Goal: Check status: Check status

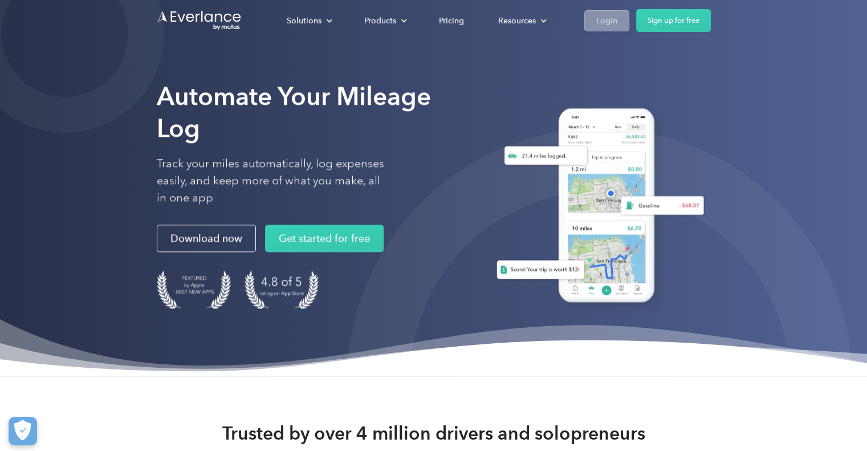
click at [615, 27] on div "Login" at bounding box center [606, 21] width 21 height 14
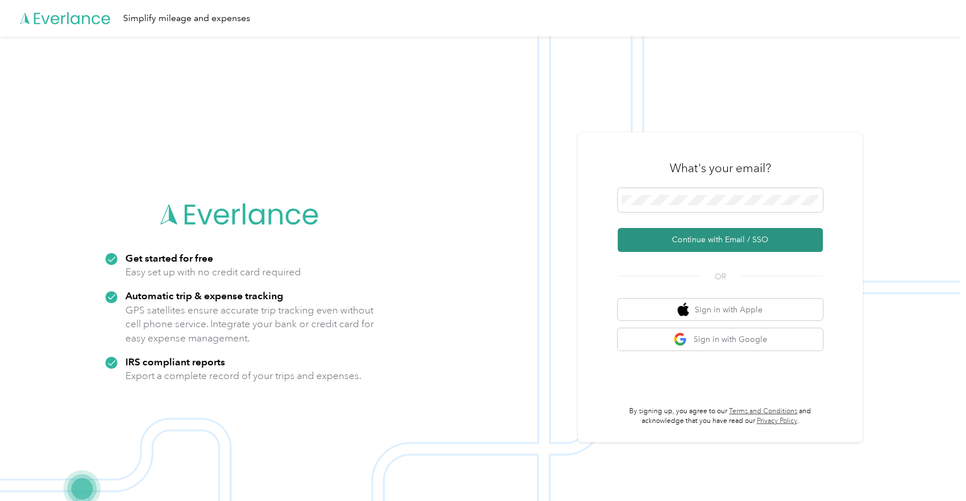
click at [717, 230] on button "Continue with Email / SSO" at bounding box center [720, 240] width 205 height 24
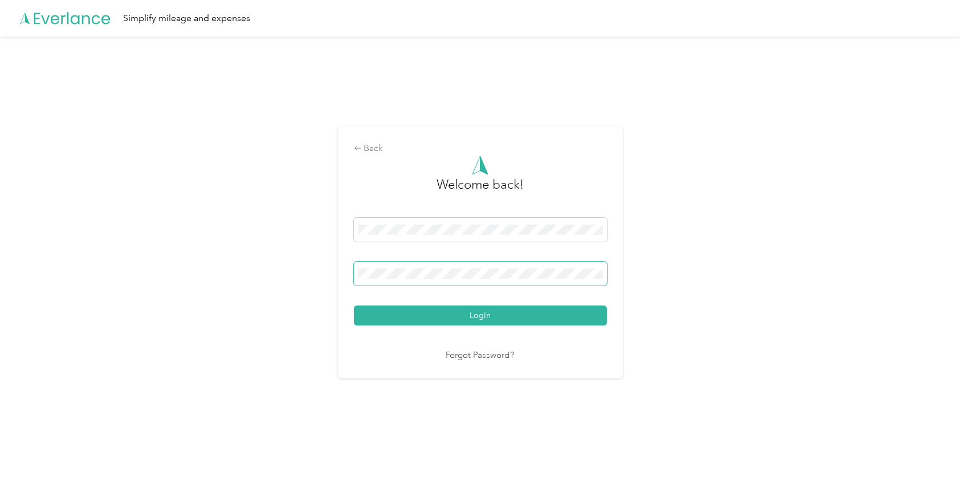
click at [354, 306] on button "Login" at bounding box center [480, 316] width 253 height 20
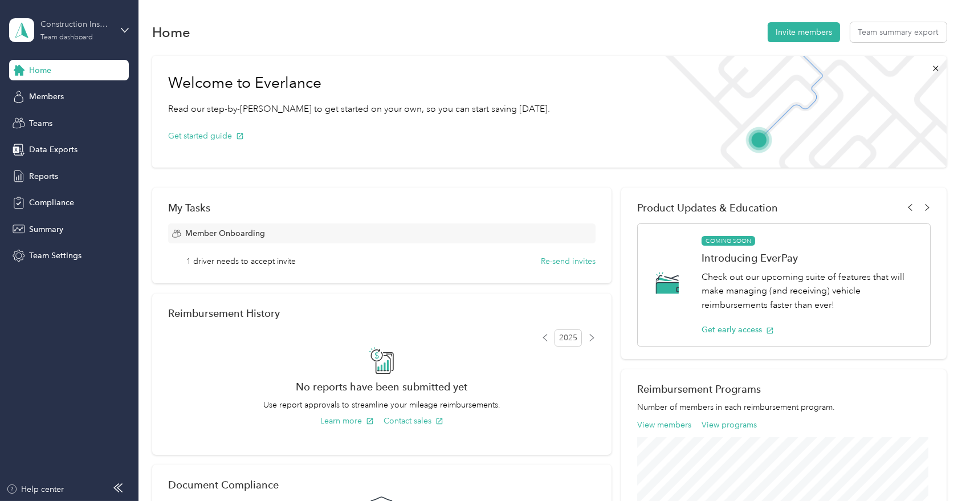
click at [77, 34] on div "Team dashboard" at bounding box center [66, 37] width 52 height 7
click at [66, 98] on div "Team dashboard" at bounding box center [129, 94] width 224 height 20
click at [84, 35] on div "Team dashboard" at bounding box center [66, 37] width 52 height 7
click at [60, 117] on div "Personal dashboard" at bounding box center [55, 119] width 72 height 12
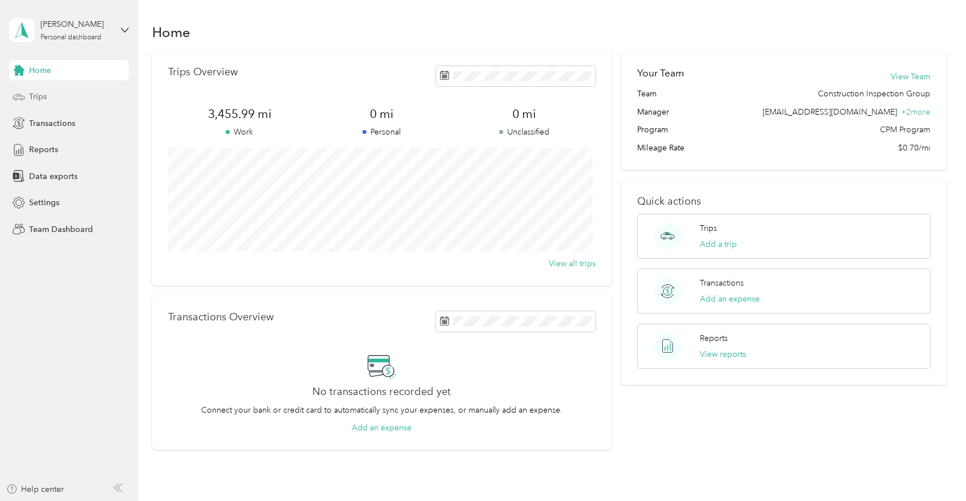
click at [31, 99] on span "Trips" at bounding box center [38, 97] width 18 height 12
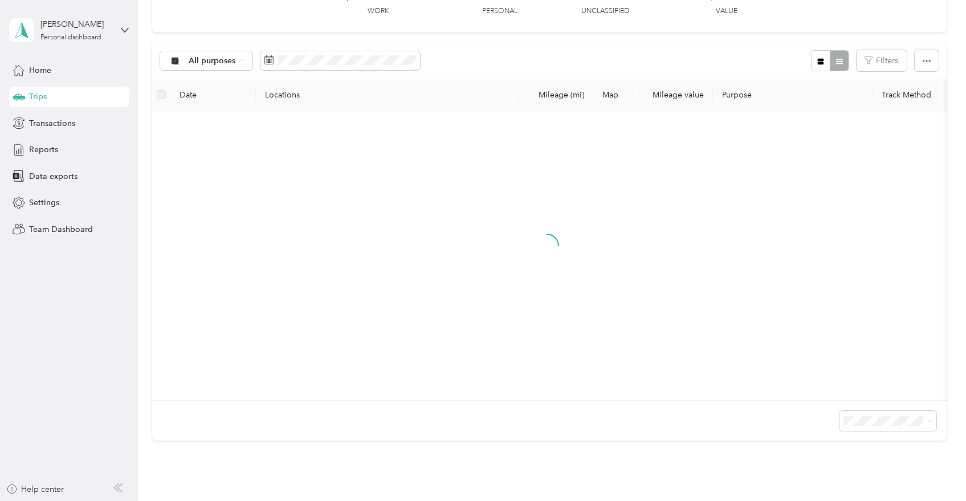
scroll to position [188, 0]
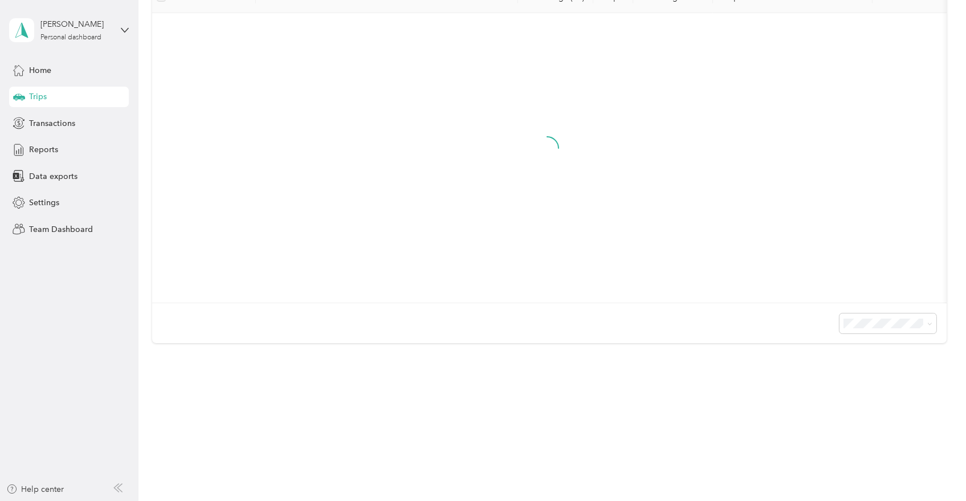
click at [866, 363] on span "50 per load" at bounding box center [865, 365] width 42 height 10
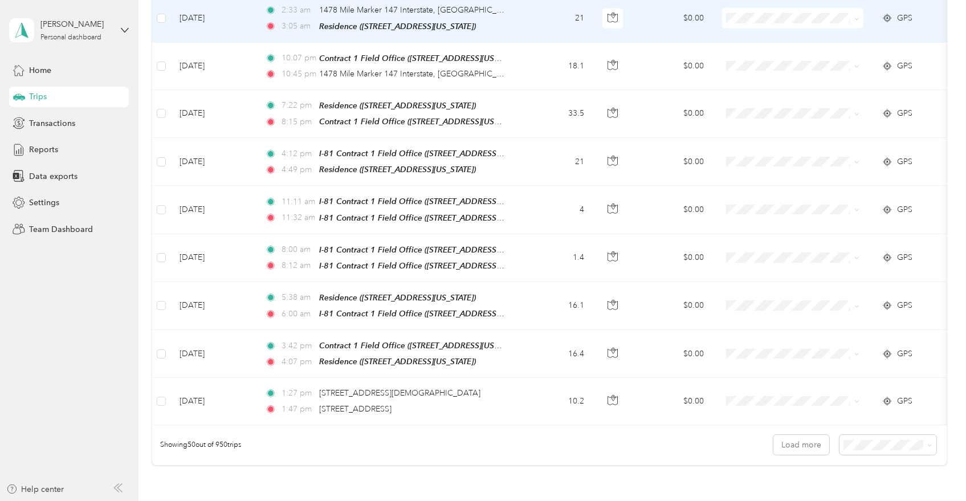
scroll to position [2239, 0]
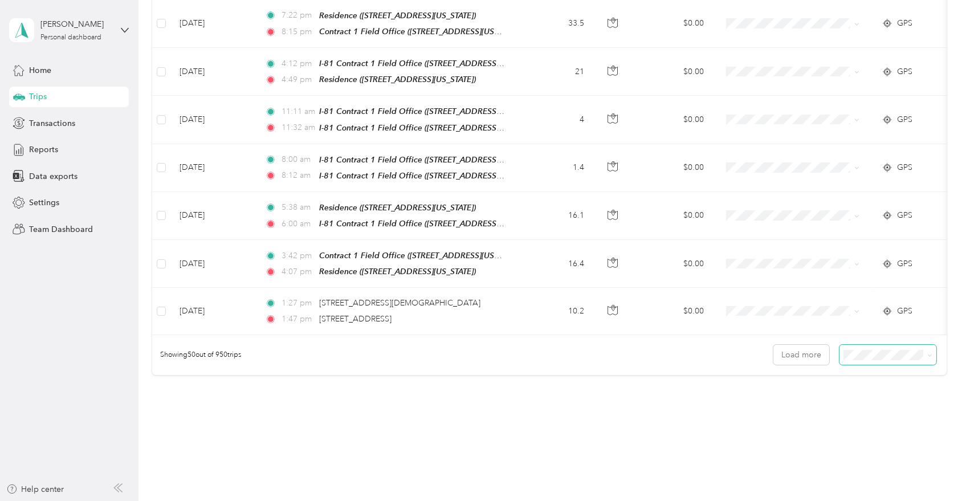
click at [894, 345] on span at bounding box center [888, 355] width 97 height 20
click at [853, 384] on div "100 per load" at bounding box center [884, 381] width 81 height 12
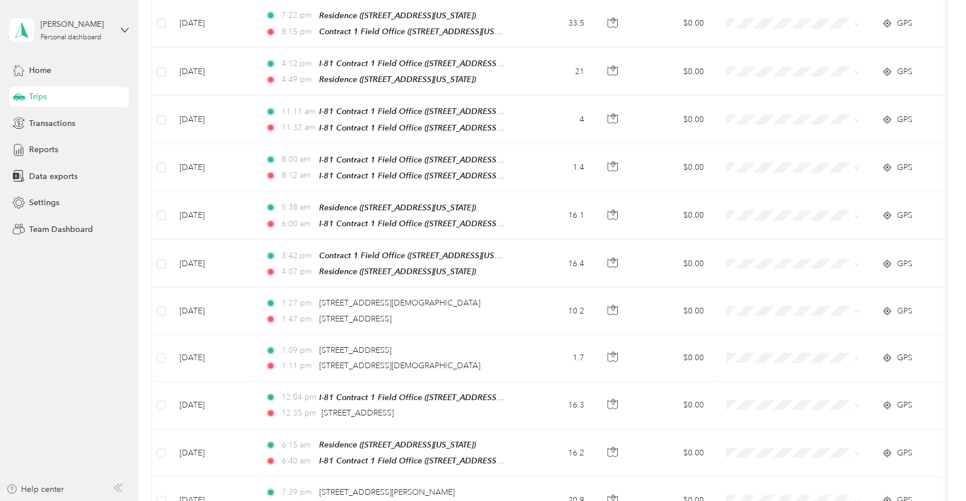
scroll to position [2302, 0]
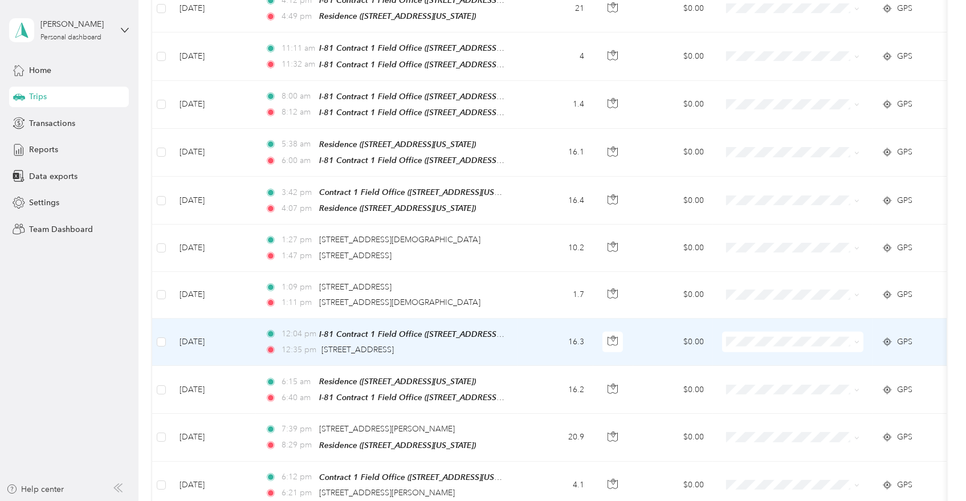
click at [438, 344] on div "12:35 pm 7913 Brewerton Rd, Cicero, NY" at bounding box center [384, 350] width 239 height 13
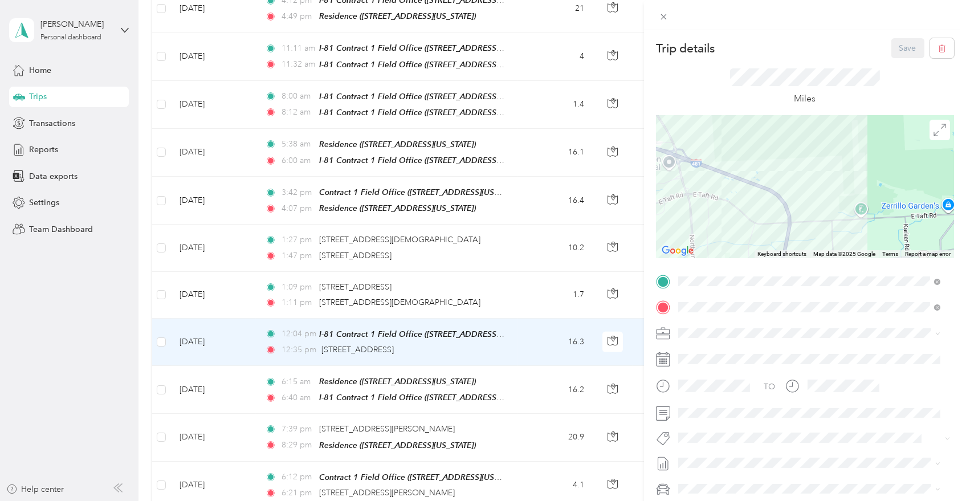
drag, startPoint x: 825, startPoint y: 200, endPoint x: 630, endPoint y: 152, distance: 200.8
click at [630, 152] on div "Trip details Save This trip cannot be edited because it is either under review,…" at bounding box center [483, 250] width 966 height 501
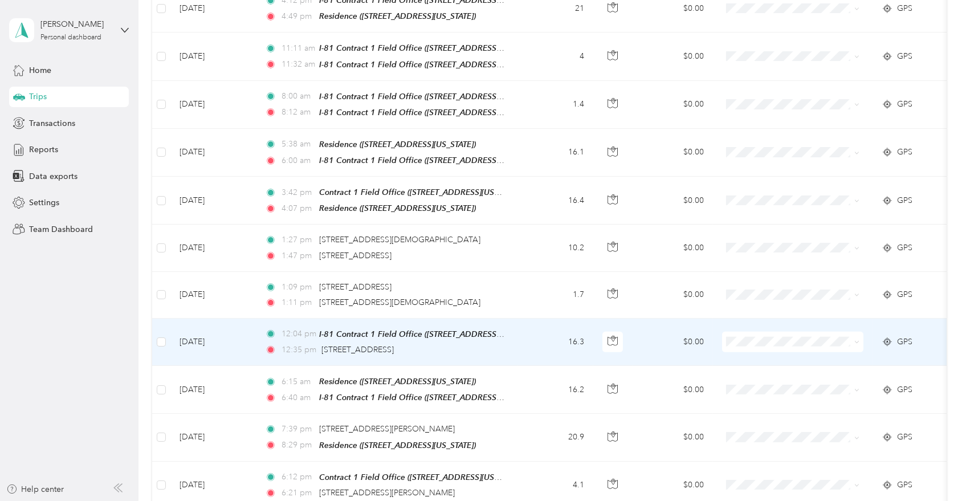
click at [515, 319] on td "12:04 pm I-81 Contract 1 Field Office (6701 Manlius Center Road, East Syracuse,…" at bounding box center [387, 342] width 262 height 47
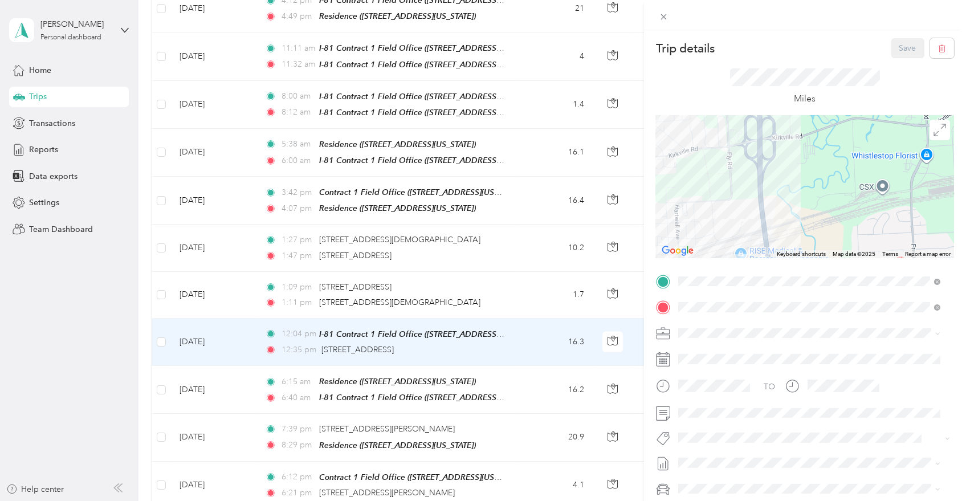
drag, startPoint x: 735, startPoint y: 217, endPoint x: 806, endPoint y: 153, distance: 95.3
click at [806, 153] on div at bounding box center [805, 187] width 298 height 143
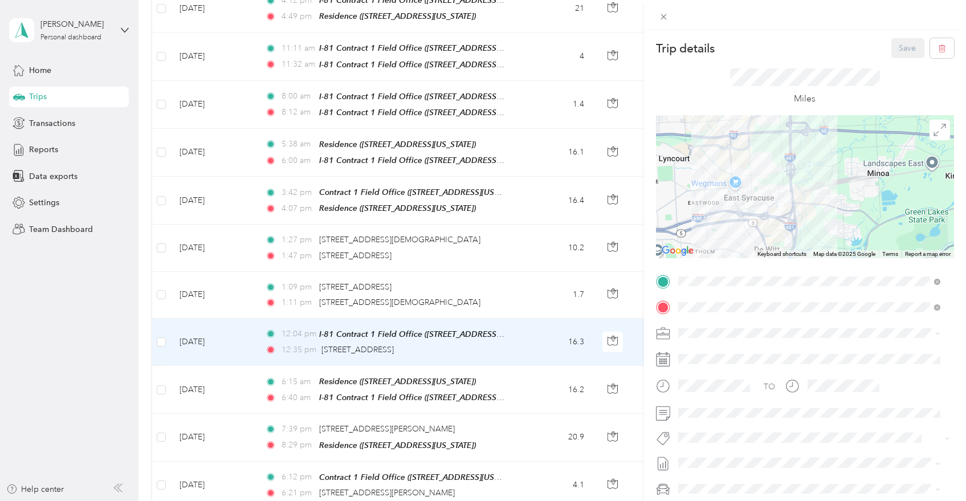
drag, startPoint x: 489, startPoint y: 264, endPoint x: 536, endPoint y: 253, distance: 48.7
click at [490, 264] on div "Trip details Save This trip cannot be edited because it is either under review,…" at bounding box center [483, 250] width 966 height 501
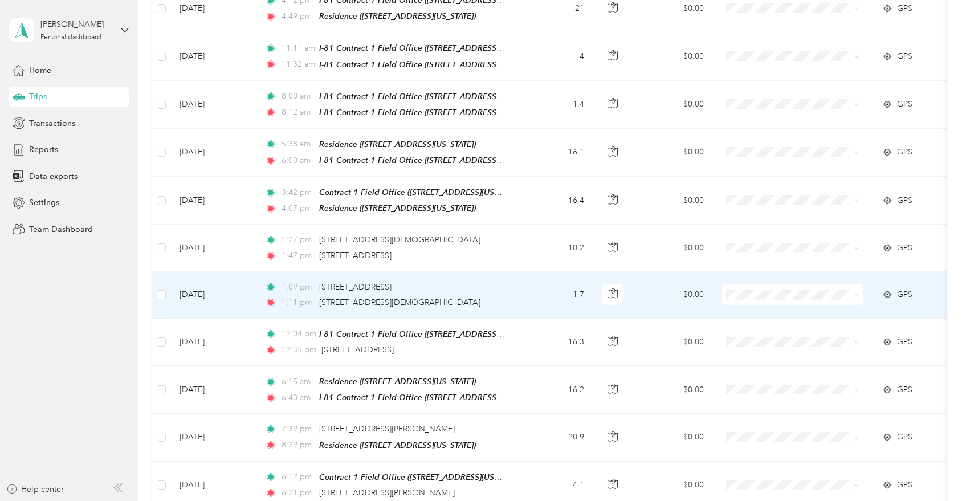
click at [539, 272] on td "1.7" at bounding box center [555, 295] width 75 height 47
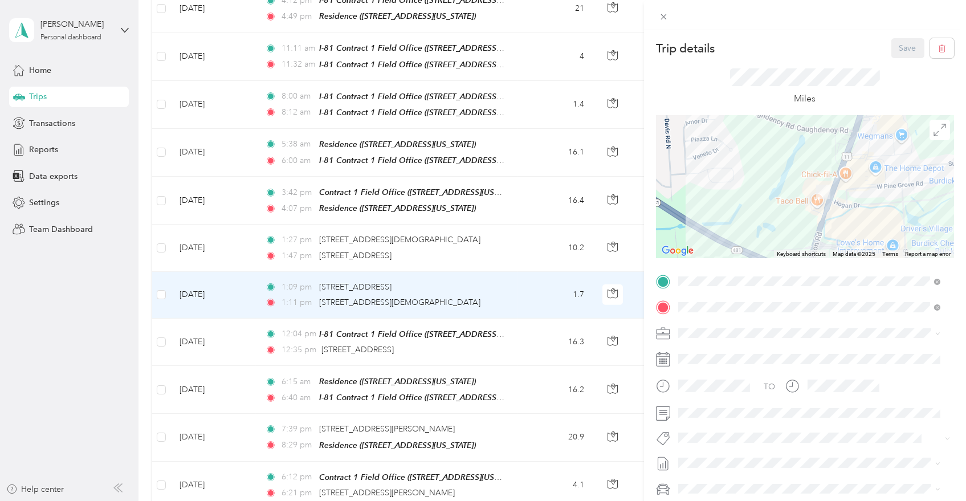
drag, startPoint x: 812, startPoint y: 159, endPoint x: 788, endPoint y: 253, distance: 96.4
click at [788, 253] on div "Keyboard shortcuts Map Data Map data ©2025 Map data ©2025 200 m Click to toggle…" at bounding box center [805, 187] width 298 height 143
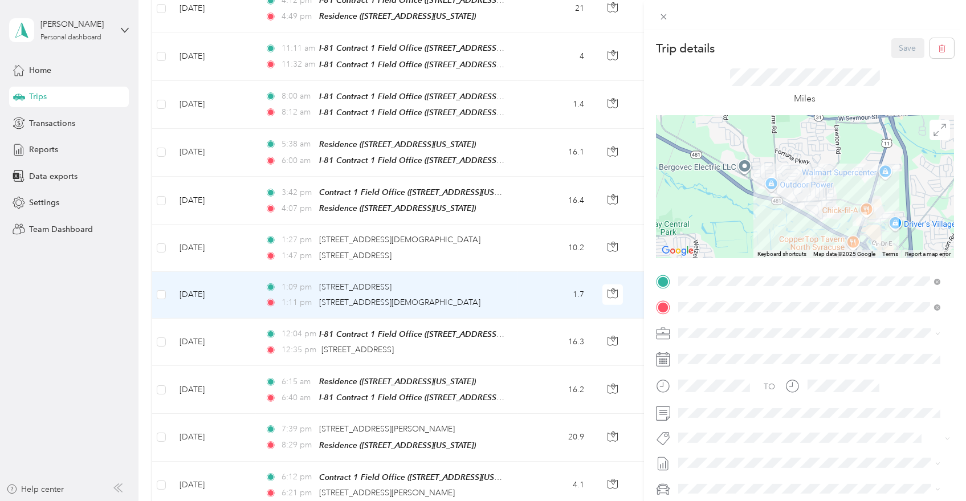
click at [533, 201] on div "Trip details Save This trip cannot be edited because it is either under review,…" at bounding box center [483, 250] width 966 height 501
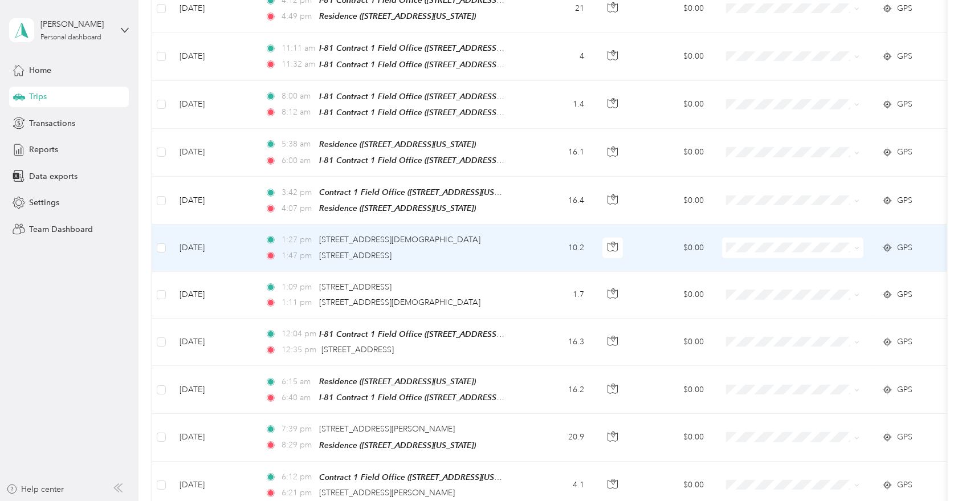
click at [519, 225] on td "10.2" at bounding box center [555, 248] width 75 height 47
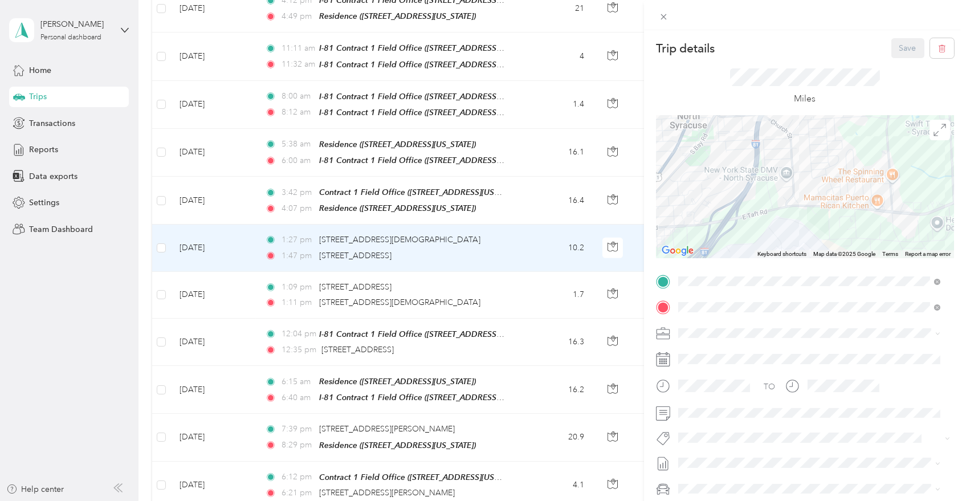
click at [527, 124] on div "Trip details Save This trip cannot be edited because it is either under review,…" at bounding box center [483, 250] width 966 height 501
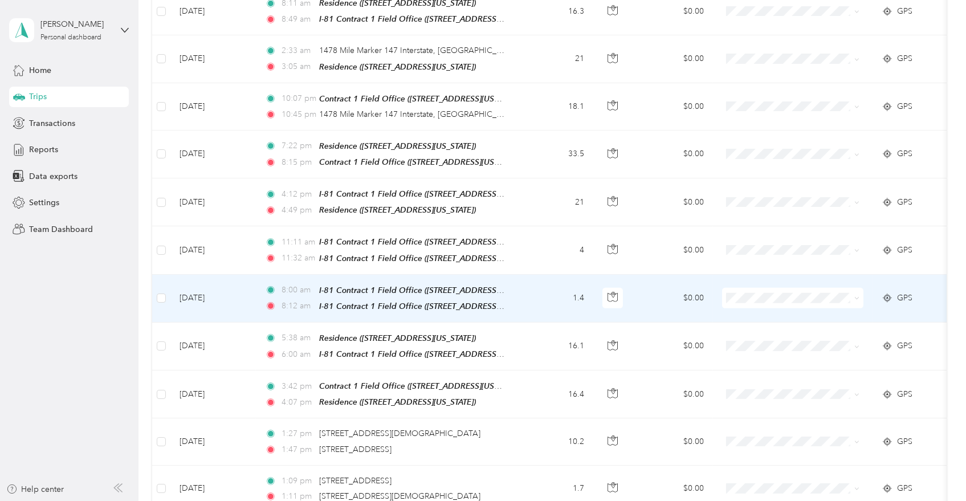
scroll to position [2049, 0]
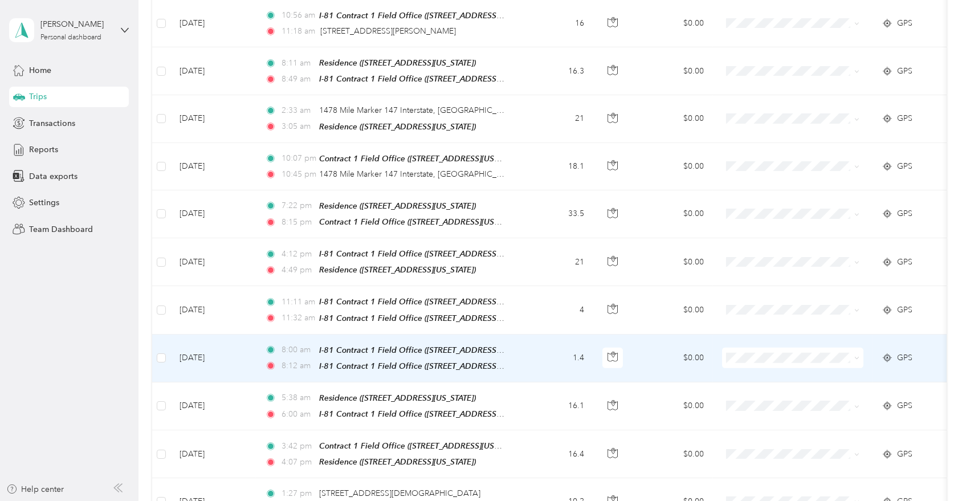
click at [523, 335] on td "1.4" at bounding box center [555, 359] width 75 height 48
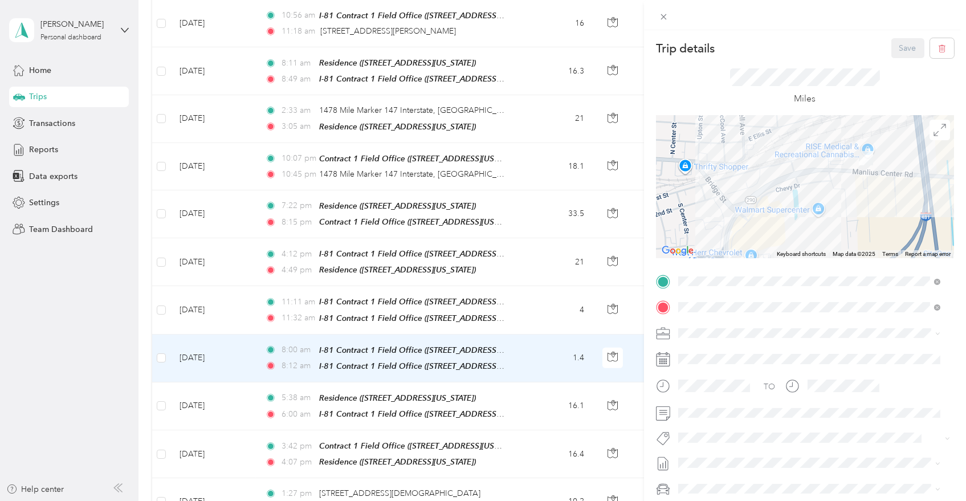
click at [523, 315] on div "Trip details Save This trip cannot be edited because it is either under review,…" at bounding box center [483, 250] width 966 height 501
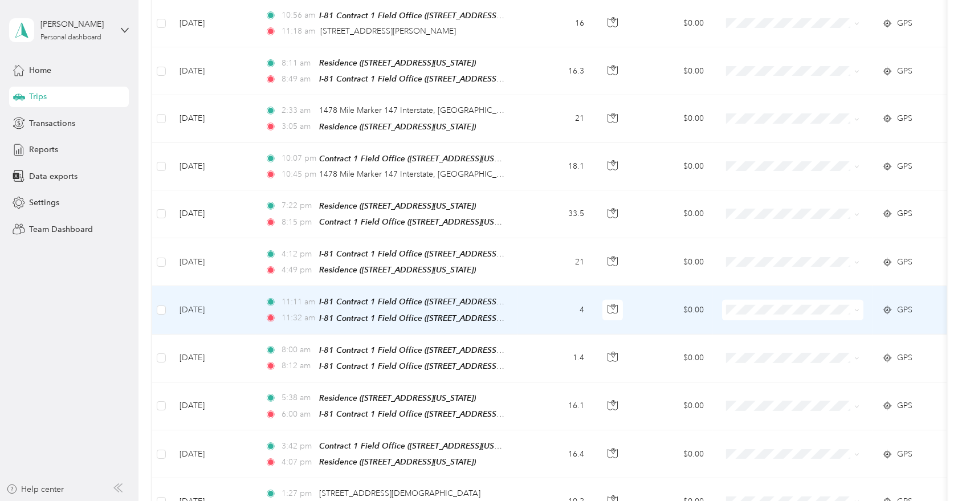
click at [526, 286] on td "4" at bounding box center [555, 310] width 75 height 48
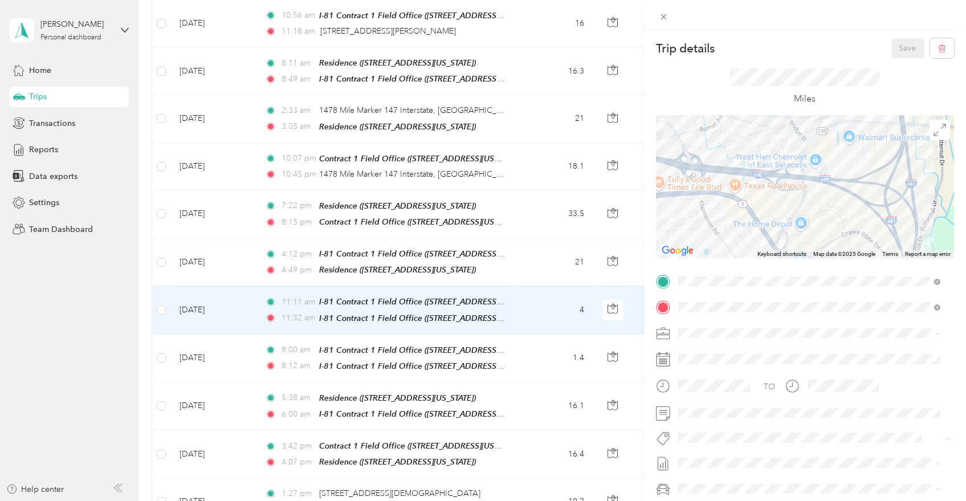
click at [526, 233] on div "Trip details Save This trip cannot be edited because it is either under review,…" at bounding box center [483, 250] width 966 height 501
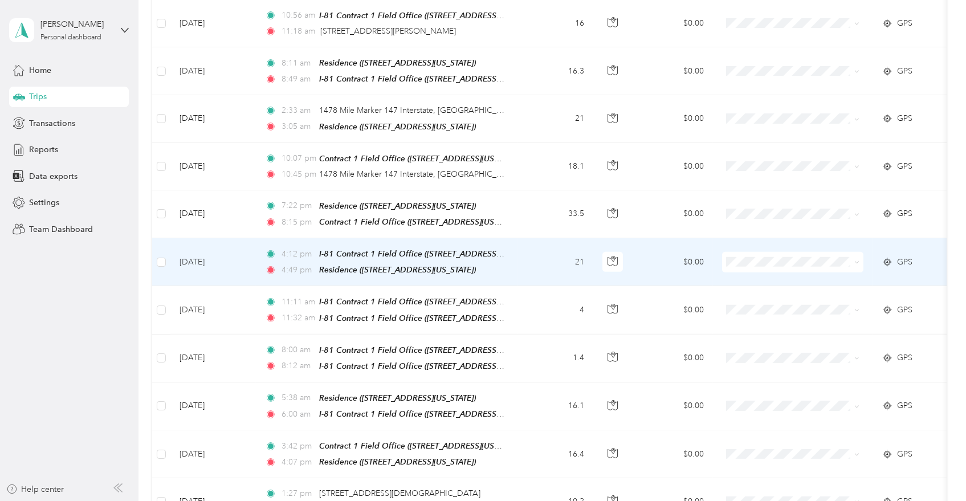
click at [530, 238] on td "21" at bounding box center [555, 262] width 75 height 48
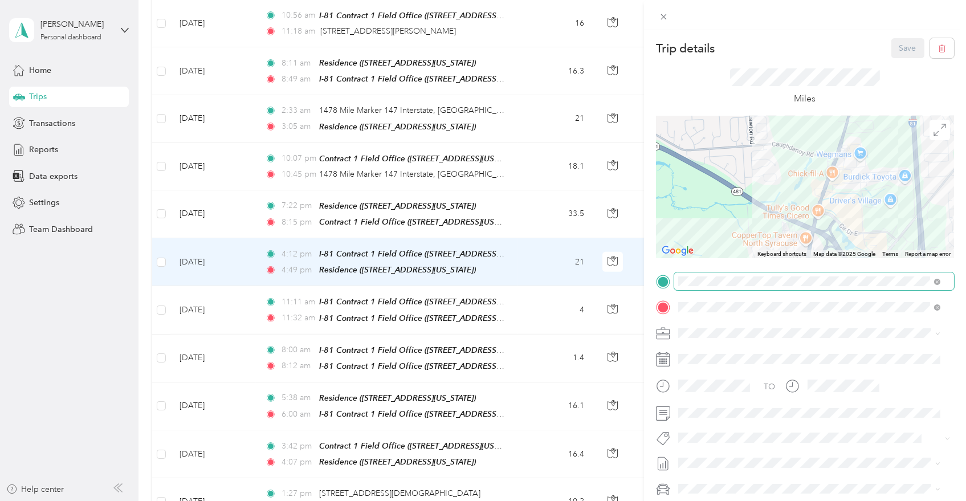
click at [816, 281] on div "Trip details Save This trip cannot be edited because it is either under review,…" at bounding box center [805, 293] width 298 height 510
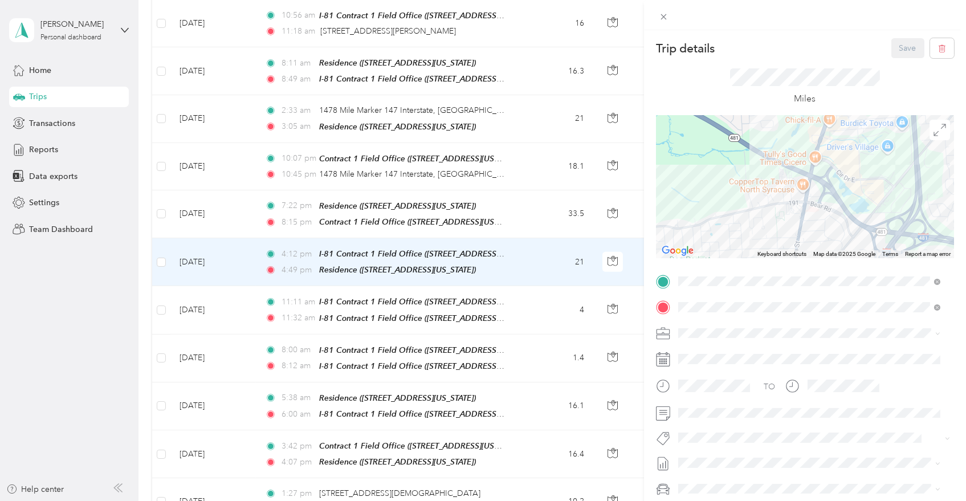
drag, startPoint x: 850, startPoint y: 217, endPoint x: 847, endPoint y: 159, distance: 57.7
click at [847, 160] on div at bounding box center [805, 187] width 298 height 143
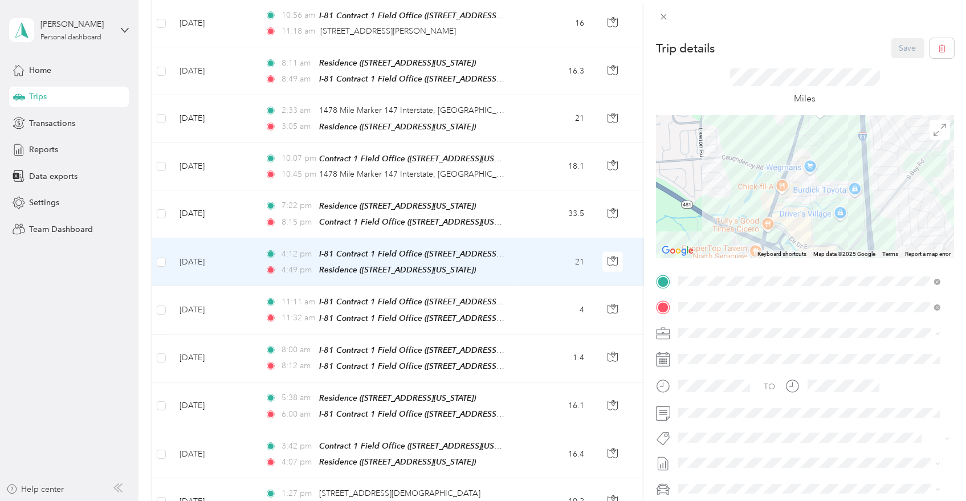
drag, startPoint x: 868, startPoint y: 178, endPoint x: 821, endPoint y: 249, distance: 85.5
click at [821, 249] on div at bounding box center [805, 187] width 298 height 143
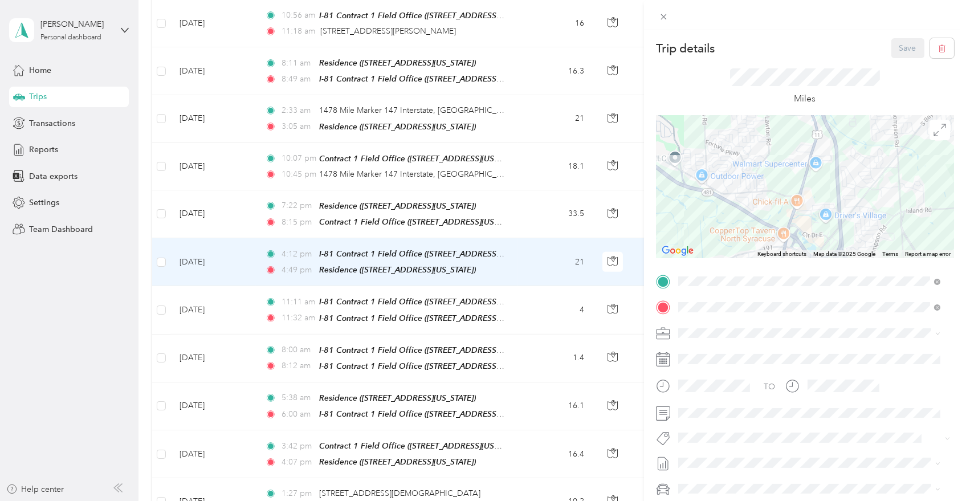
click at [518, 324] on div "Trip details Save This trip cannot be edited because it is either under review,…" at bounding box center [483, 250] width 966 height 501
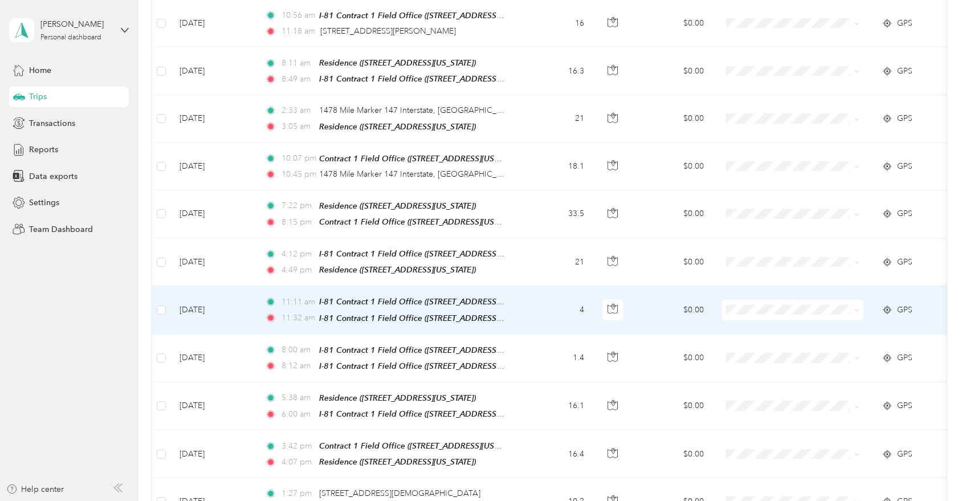
click at [534, 286] on td "4" at bounding box center [555, 310] width 75 height 48
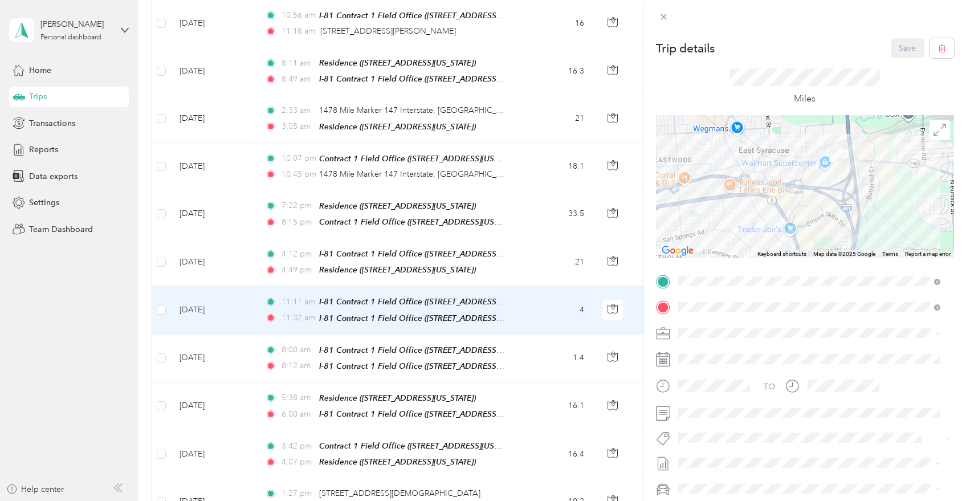
click at [524, 236] on div "Trip details Save This trip cannot be edited because it is either under review,…" at bounding box center [483, 250] width 966 height 501
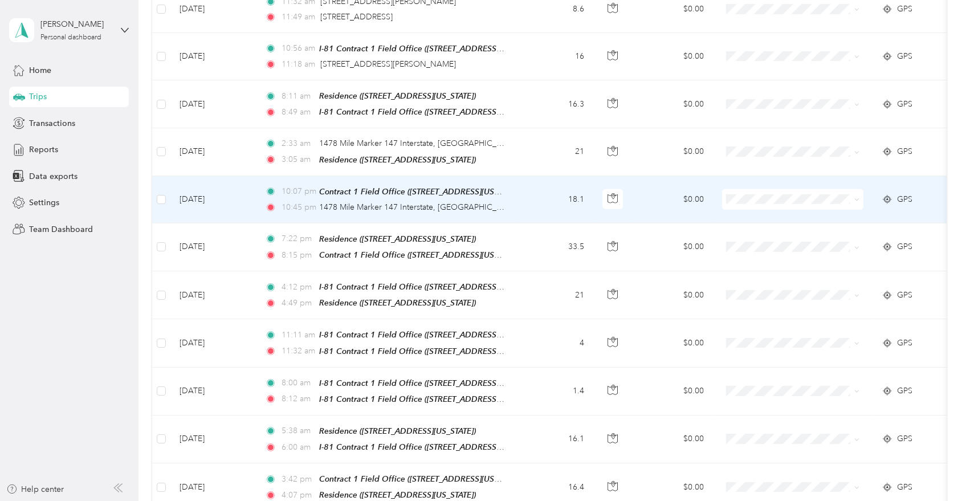
scroll to position [1985, 0]
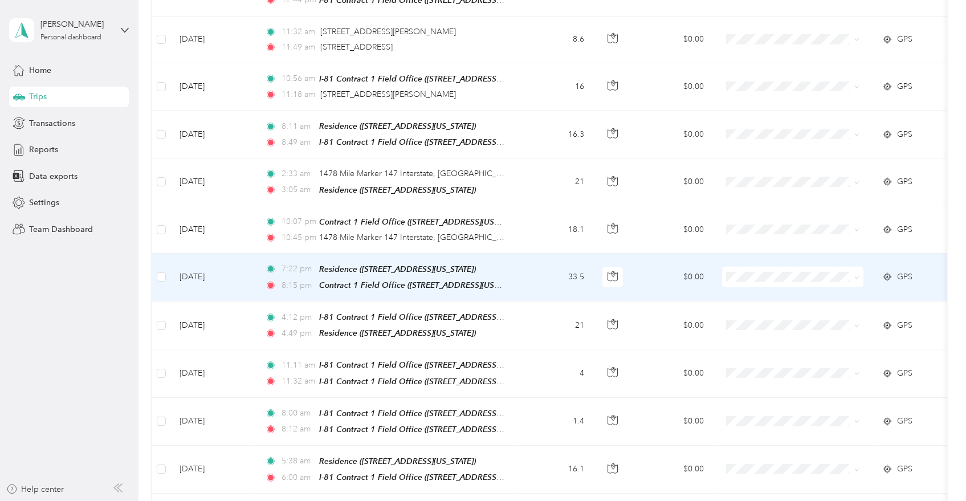
click at [555, 254] on td "33.5" at bounding box center [555, 278] width 75 height 48
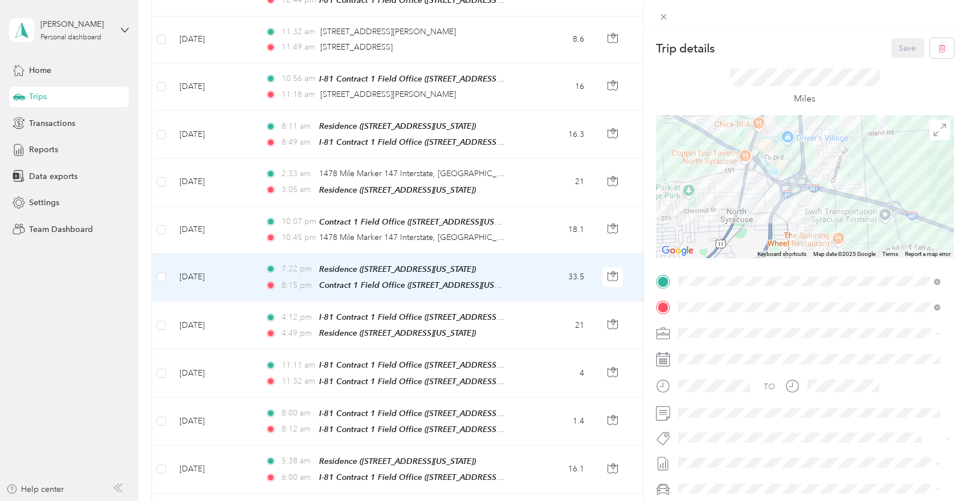
drag, startPoint x: 812, startPoint y: 168, endPoint x: 805, endPoint y: 243, distance: 74.9
click at [805, 243] on div at bounding box center [805, 187] width 298 height 143
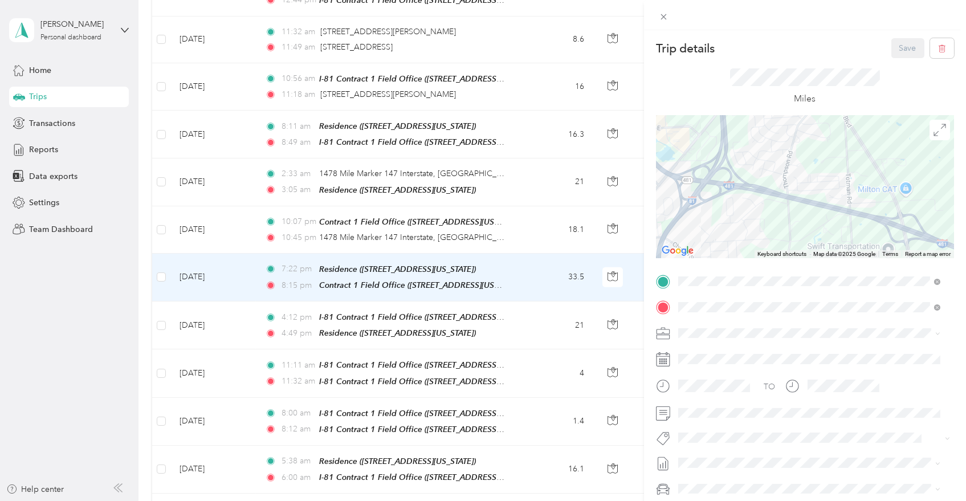
drag, startPoint x: 858, startPoint y: 226, endPoint x: 730, endPoint y: 162, distance: 143.8
click at [730, 162] on div at bounding box center [805, 187] width 298 height 143
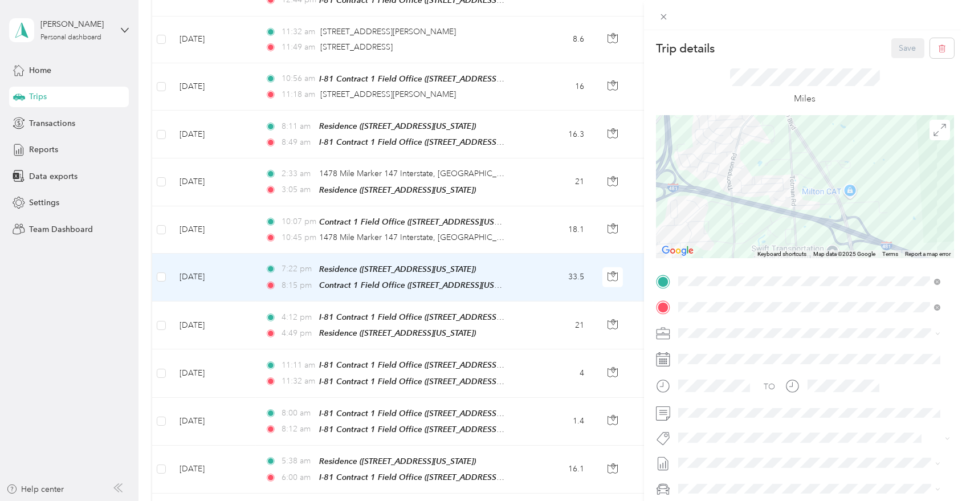
drag, startPoint x: 832, startPoint y: 200, endPoint x: 820, endPoint y: 227, distance: 30.6
click at [820, 227] on div at bounding box center [805, 187] width 298 height 143
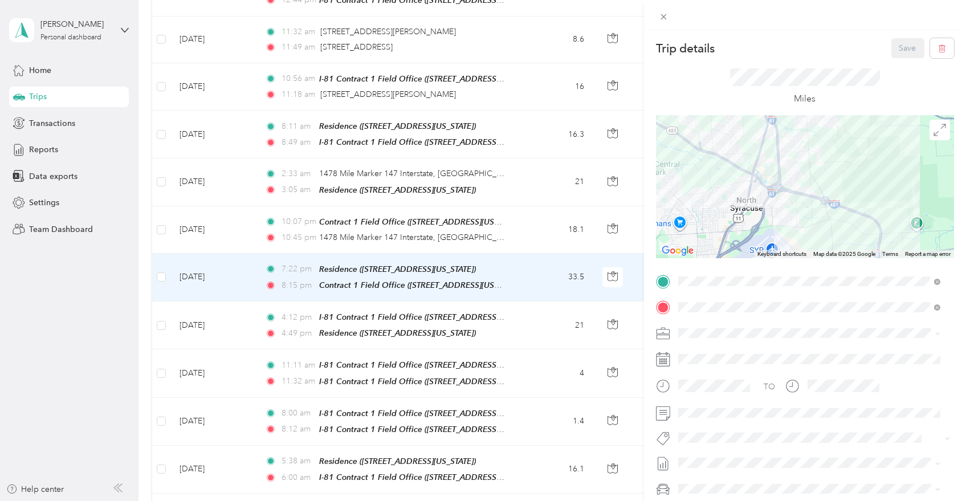
click at [529, 196] on div "Trip details Save This trip cannot be edited because it is either under review,…" at bounding box center [483, 250] width 966 height 501
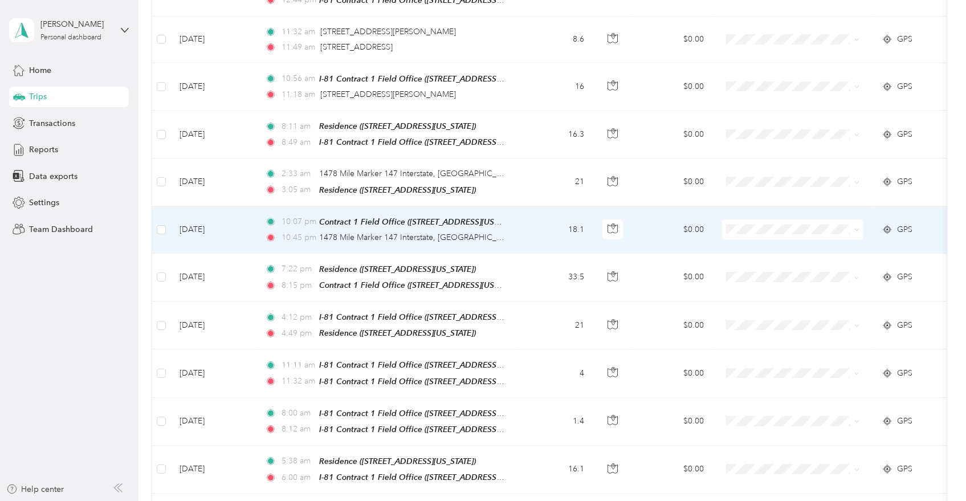
click at [529, 206] on td "18.1" at bounding box center [555, 229] width 75 height 47
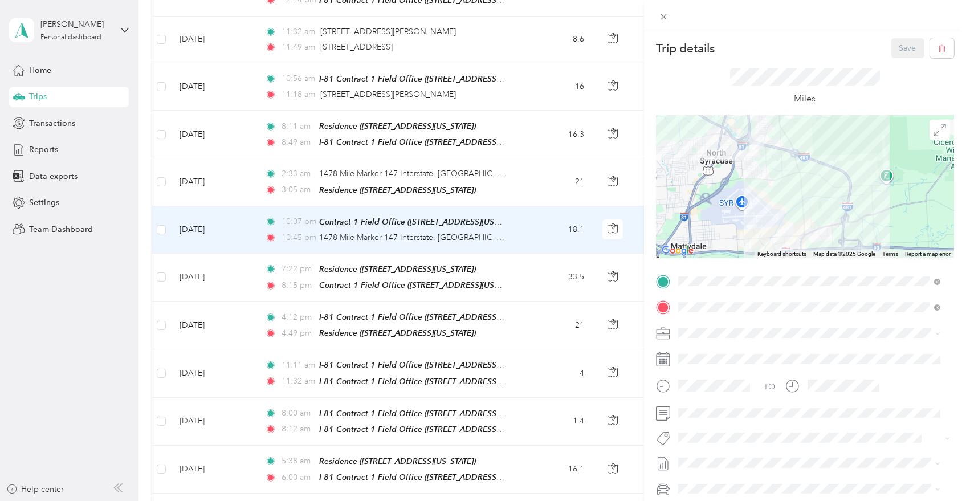
click at [512, 147] on div "Trip details Save This trip cannot be edited because it is either under review,…" at bounding box center [483, 250] width 966 height 501
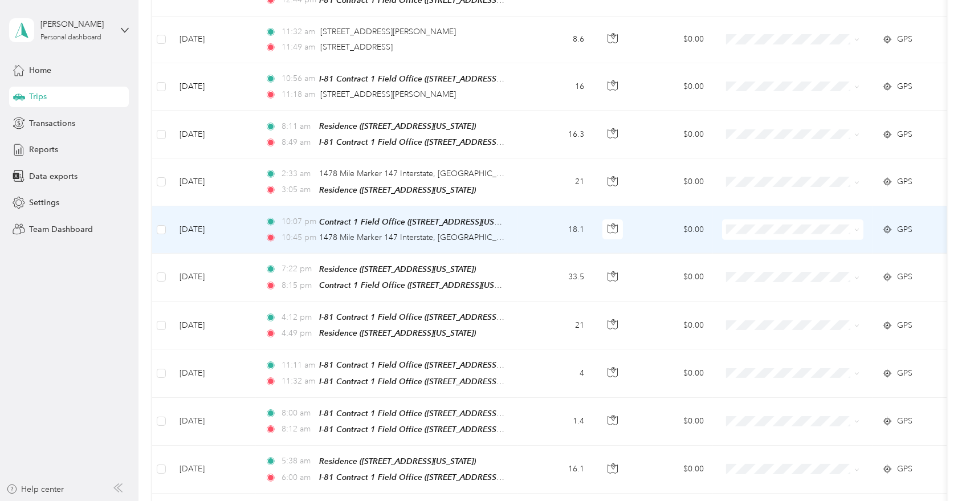
click at [535, 206] on td "18.1" at bounding box center [555, 229] width 75 height 47
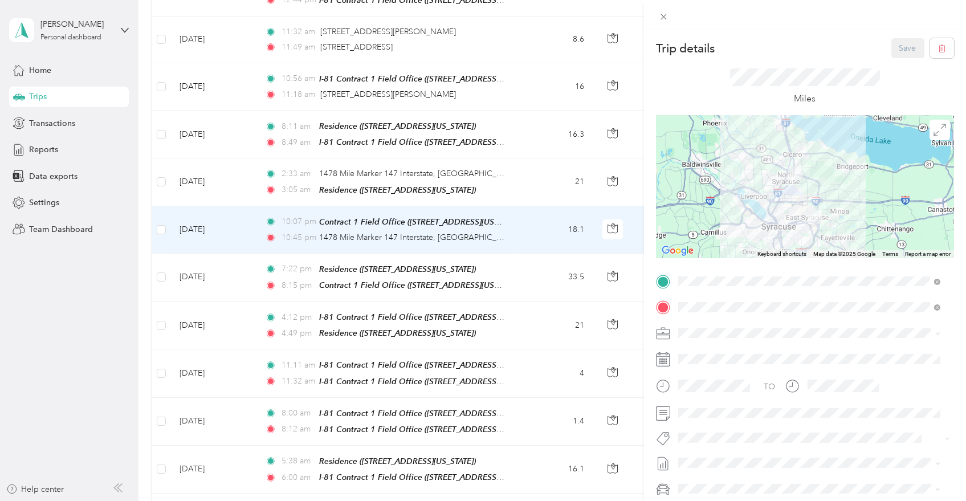
click at [532, 291] on div "Trip details Save This trip cannot be edited because it is either under review,…" at bounding box center [483, 250] width 966 height 501
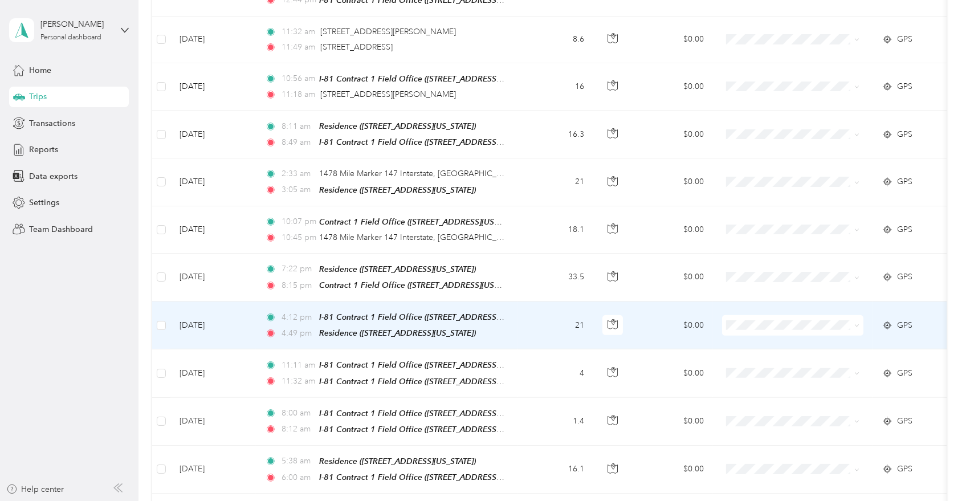
click at [549, 306] on td "21" at bounding box center [555, 326] width 75 height 48
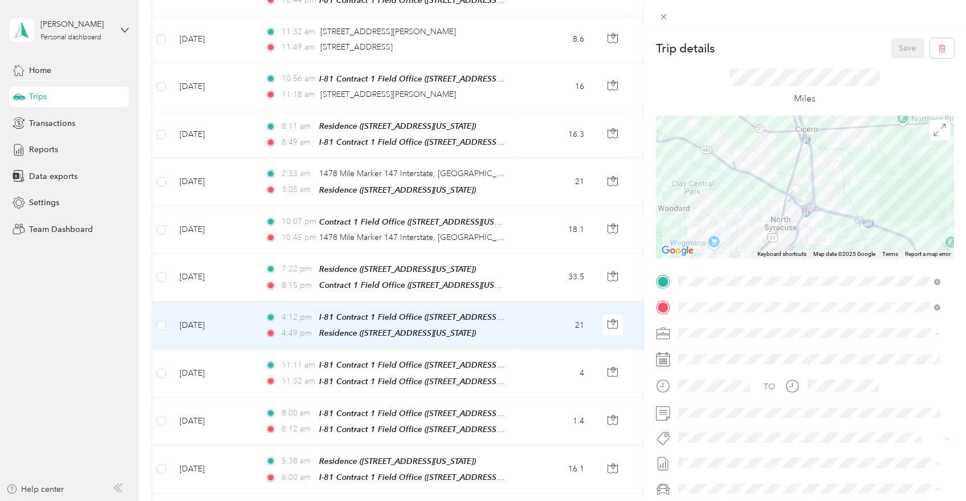
drag, startPoint x: 840, startPoint y: 177, endPoint x: 821, endPoint y: 227, distance: 53.2
click at [821, 227] on div at bounding box center [805, 187] width 298 height 143
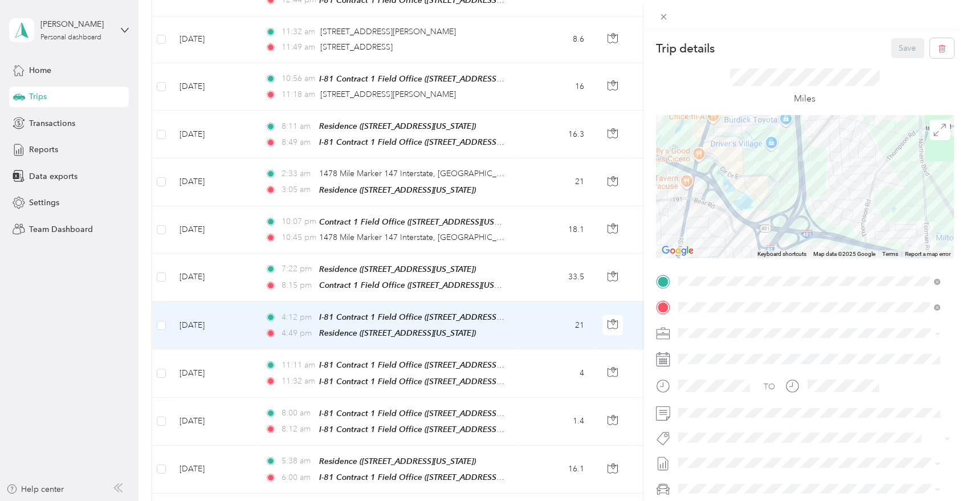
click at [520, 240] on div "Trip details Save This trip cannot be edited because it is either under review,…" at bounding box center [483, 250] width 966 height 501
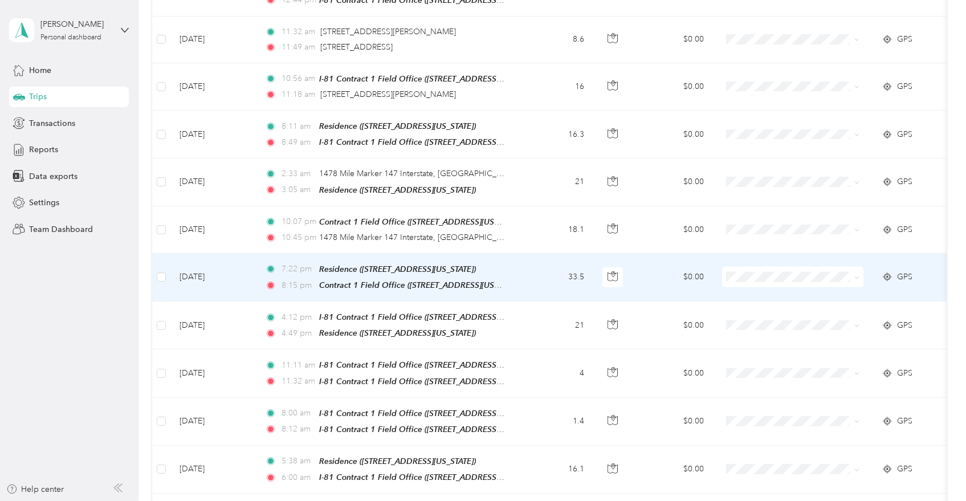
click at [520, 254] on td "33.5" at bounding box center [555, 278] width 75 height 48
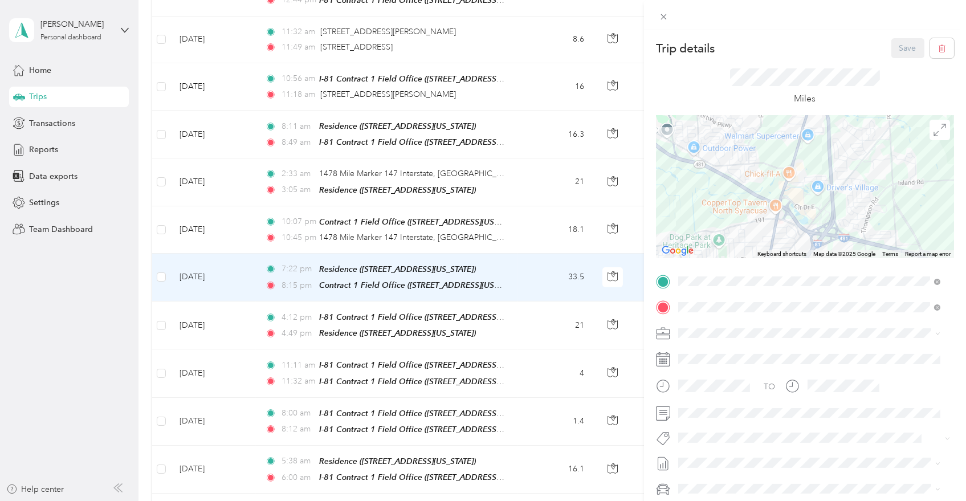
drag, startPoint x: 877, startPoint y: 178, endPoint x: 706, endPoint y: 222, distance: 177.0
click at [706, 222] on div at bounding box center [805, 187] width 298 height 143
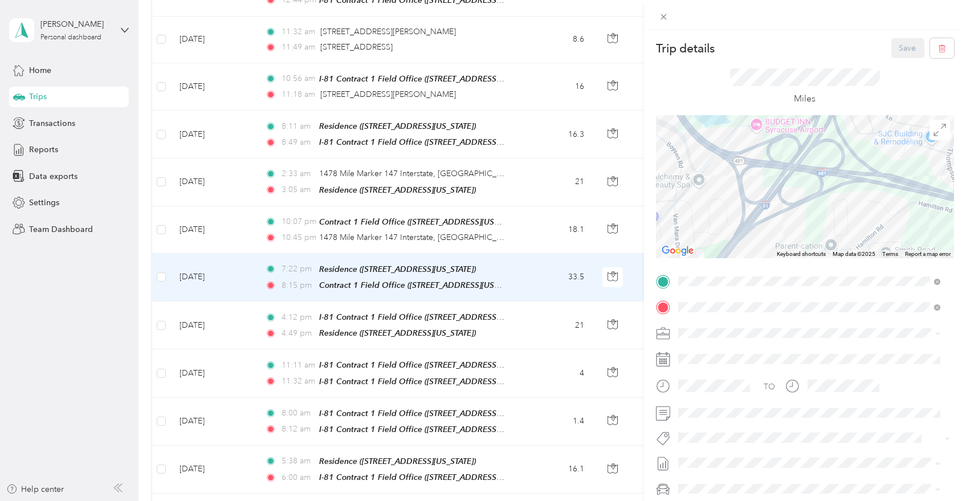
drag, startPoint x: 799, startPoint y: 231, endPoint x: 707, endPoint y: 137, distance: 131.8
click at [707, 137] on div at bounding box center [805, 187] width 298 height 143
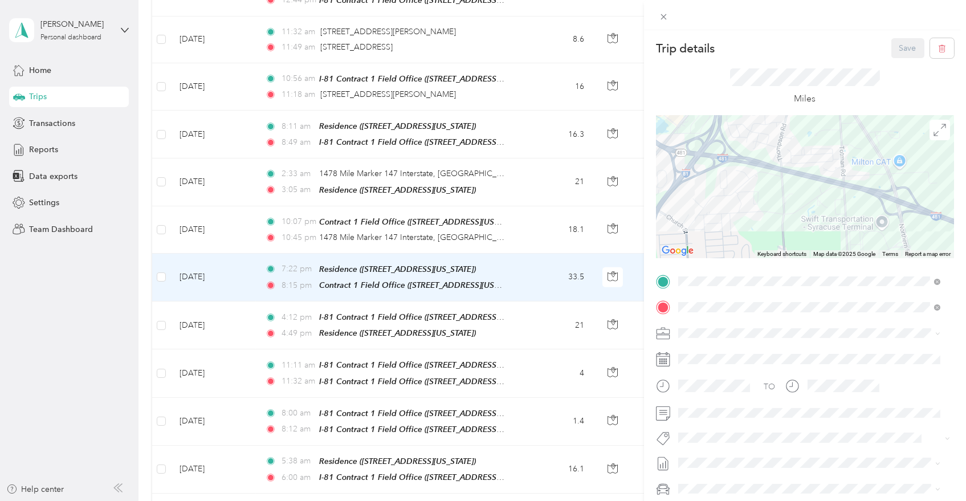
drag, startPoint x: 881, startPoint y: 203, endPoint x: 673, endPoint y: 167, distance: 211.1
click at [673, 167] on div at bounding box center [805, 187] width 298 height 143
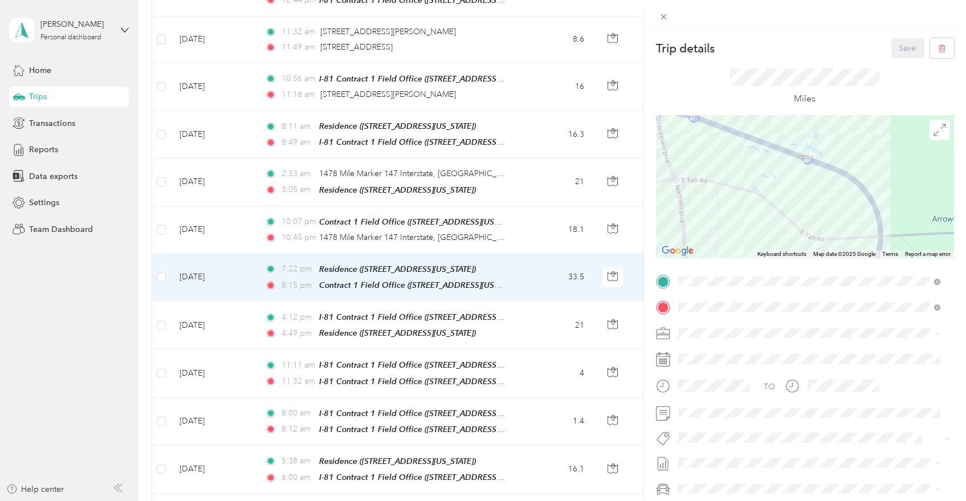
drag, startPoint x: 798, startPoint y: 213, endPoint x: 740, endPoint y: 157, distance: 80.2
click at [741, 157] on div at bounding box center [805, 187] width 298 height 143
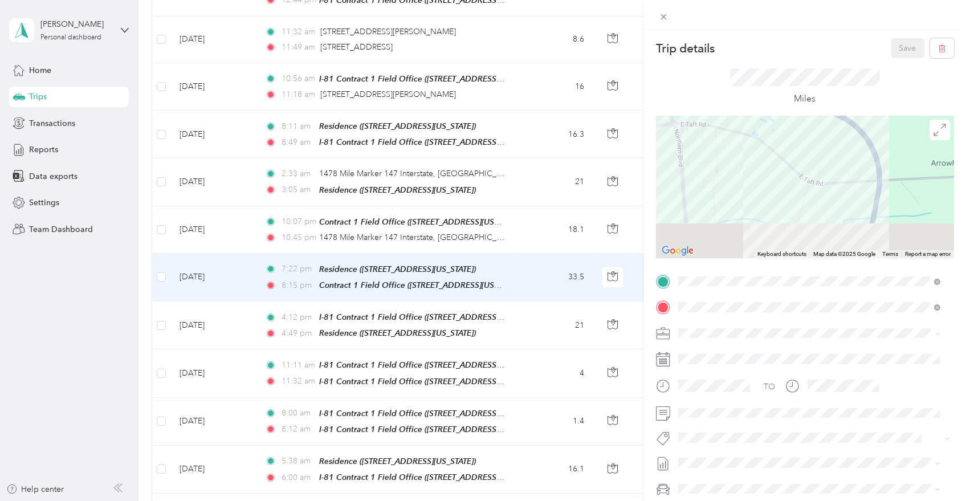
drag, startPoint x: 800, startPoint y: 193, endPoint x: 823, endPoint y: 148, distance: 50.0
click at [823, 148] on div at bounding box center [805, 187] width 298 height 143
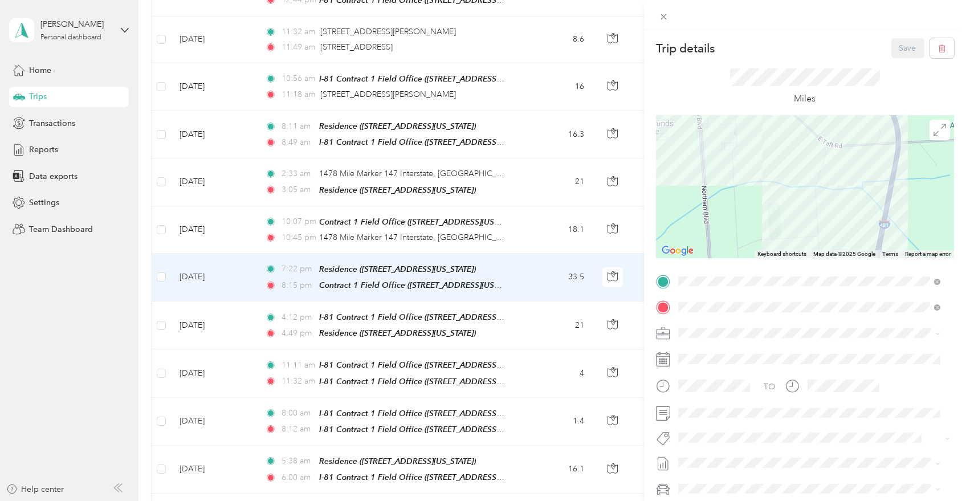
click at [844, 128] on div at bounding box center [805, 187] width 298 height 143
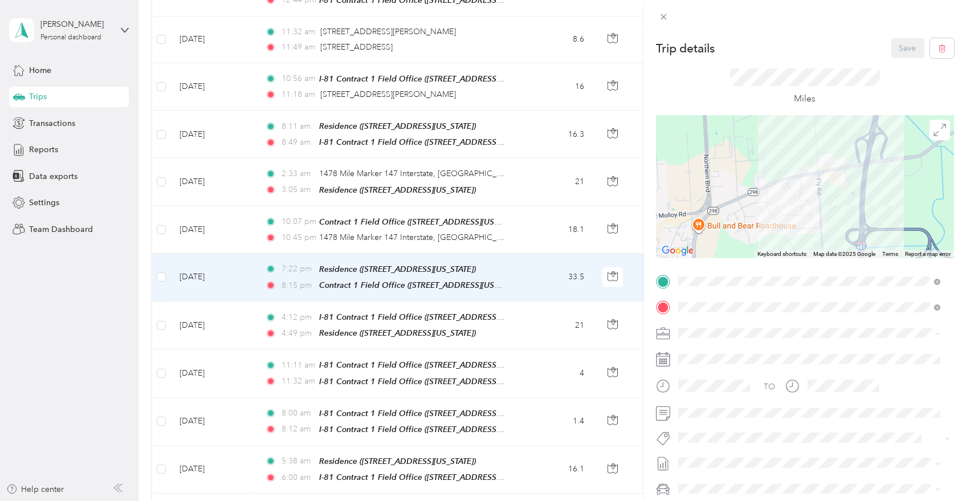
drag, startPoint x: 833, startPoint y: 190, endPoint x: 833, endPoint y: 142, distance: 48.5
click at [833, 142] on div at bounding box center [805, 187] width 298 height 143
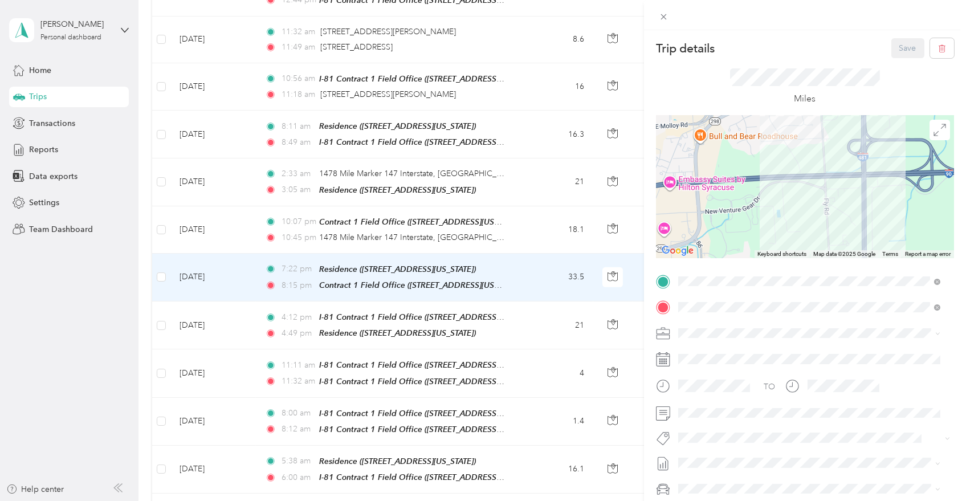
drag, startPoint x: 827, startPoint y: 200, endPoint x: 827, endPoint y: 131, distance: 68.4
click at [827, 131] on div at bounding box center [805, 187] width 298 height 143
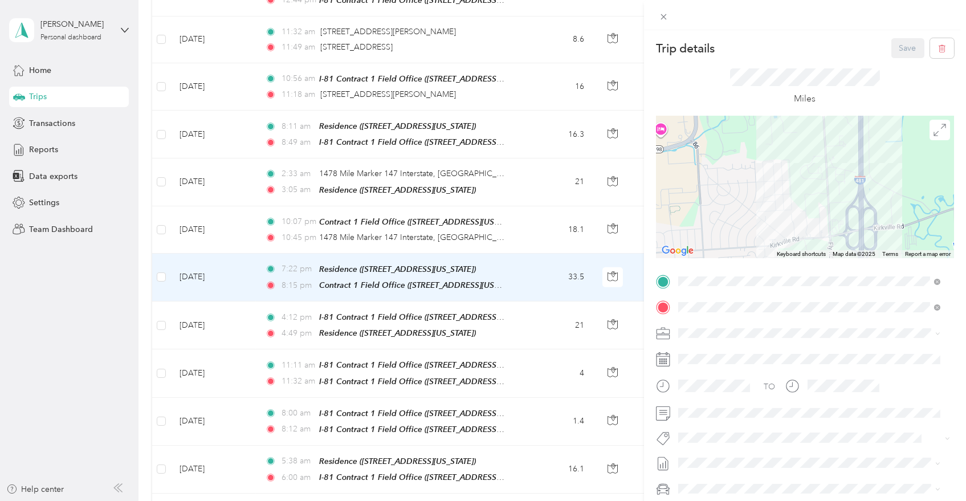
drag, startPoint x: 827, startPoint y: 181, endPoint x: 831, endPoint y: 124, distance: 57.1
click at [831, 125] on div at bounding box center [805, 187] width 298 height 143
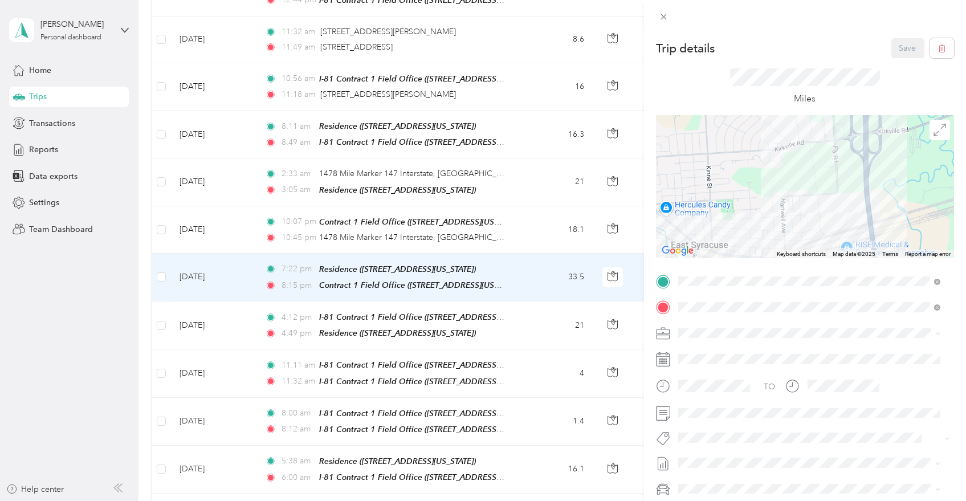
drag, startPoint x: 823, startPoint y: 197, endPoint x: 824, endPoint y: 137, distance: 59.3
click at [824, 139] on div at bounding box center [805, 187] width 298 height 143
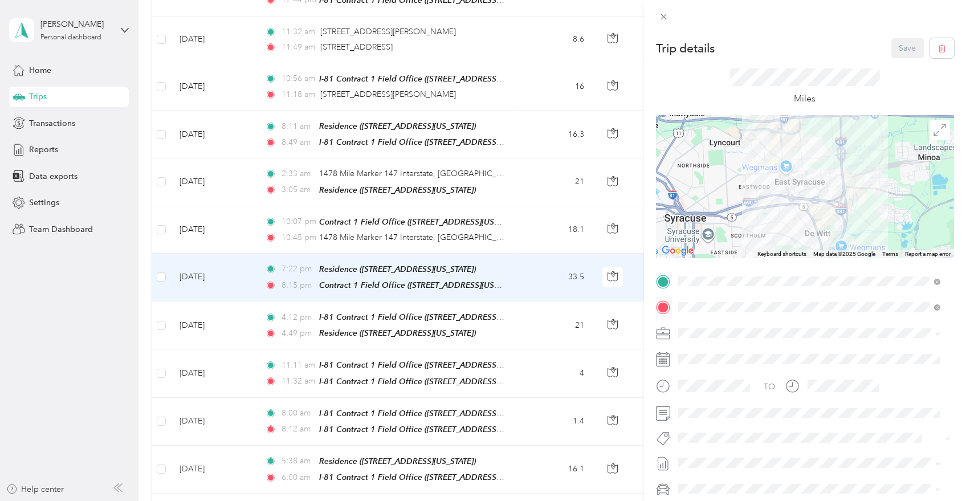
drag, startPoint x: 796, startPoint y: 136, endPoint x: 813, endPoint y: 200, distance: 66.1
click at [813, 200] on div at bounding box center [805, 187] width 298 height 143
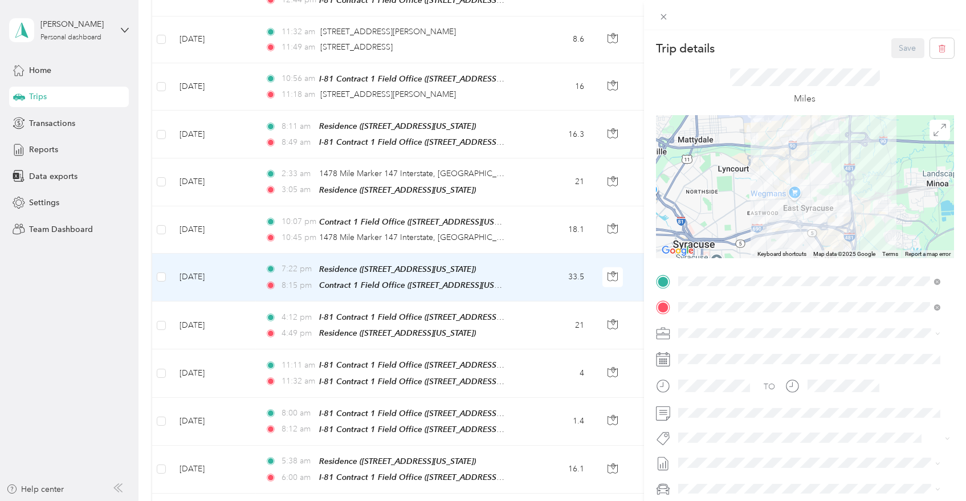
drag, startPoint x: 799, startPoint y: 140, endPoint x: 823, endPoint y: 211, distance: 75.9
click at [822, 217] on div at bounding box center [805, 187] width 298 height 143
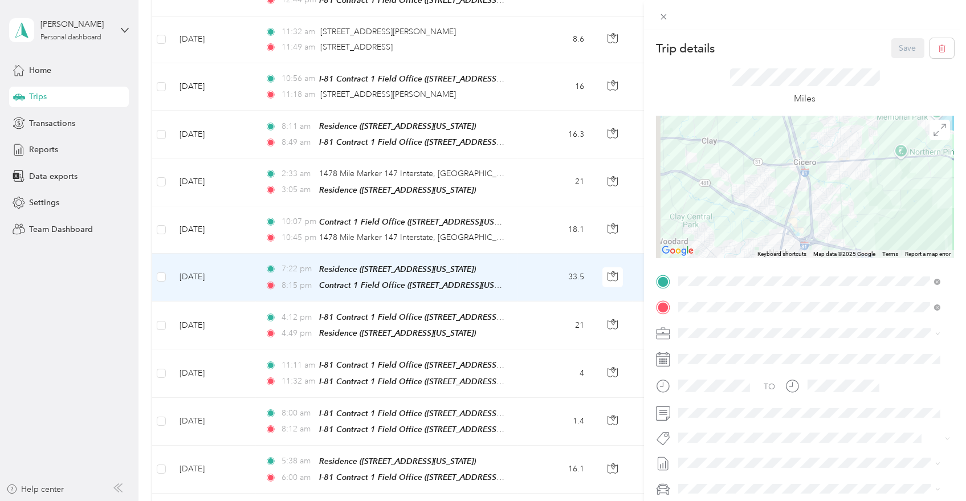
drag, startPoint x: 816, startPoint y: 147, endPoint x: 826, endPoint y: 215, distance: 68.5
click at [842, 254] on div "Keyboard shortcuts Map Data Map data ©2025 Google Map data ©2025 Google 2 km Cl…" at bounding box center [805, 187] width 298 height 143
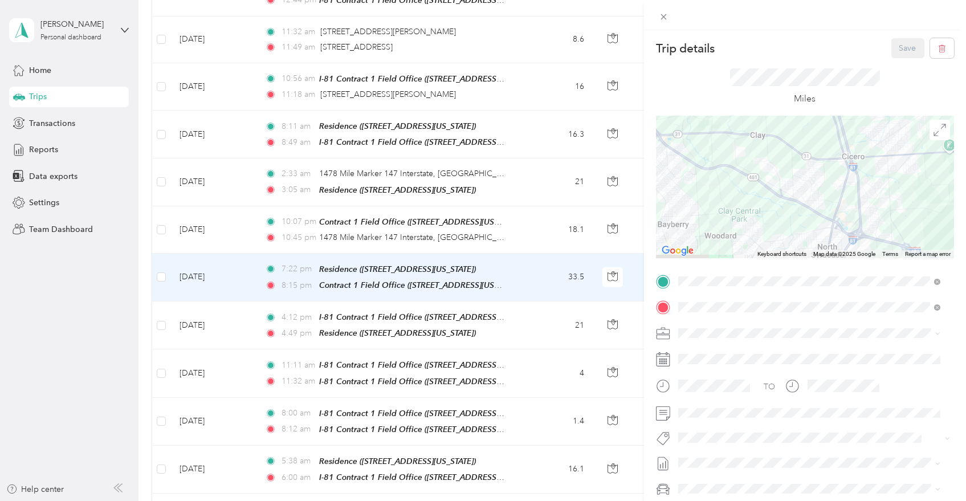
drag, startPoint x: 784, startPoint y: 201, endPoint x: 856, endPoint y: 104, distance: 120.6
click at [856, 104] on div "Trip details Save This trip cannot be edited because it is either under review,…" at bounding box center [805, 293] width 298 height 510
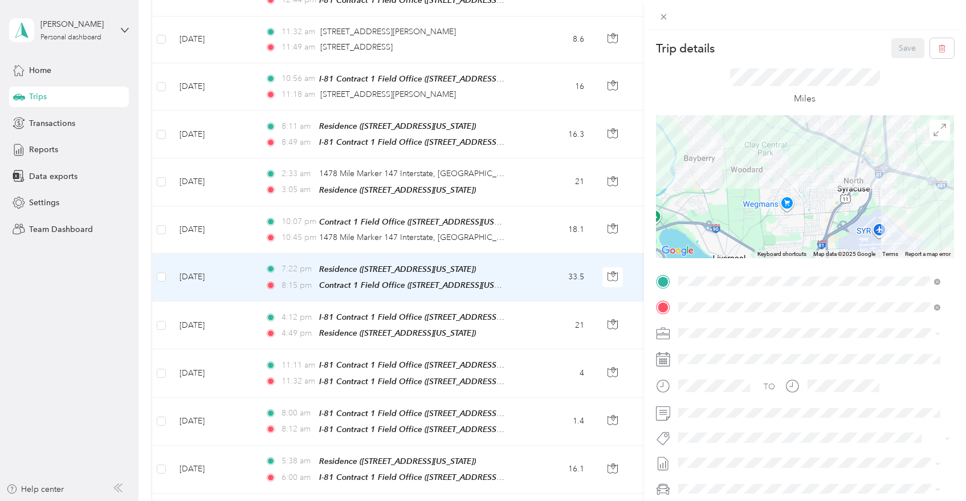
drag, startPoint x: 823, startPoint y: 155, endPoint x: 782, endPoint y: 172, distance: 44.8
click at [782, 172] on div at bounding box center [805, 187] width 298 height 143
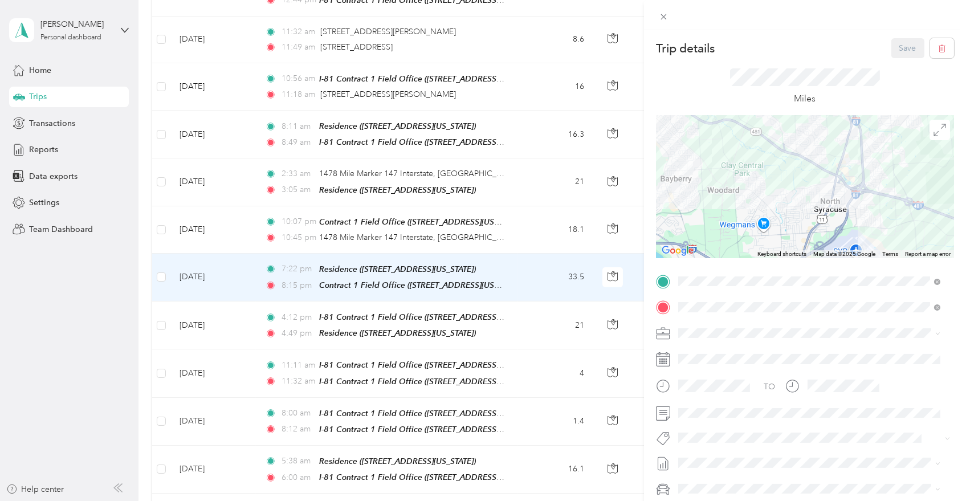
click at [555, 201] on div "Trip details Save This trip cannot be edited because it is either under review,…" at bounding box center [483, 250] width 966 height 501
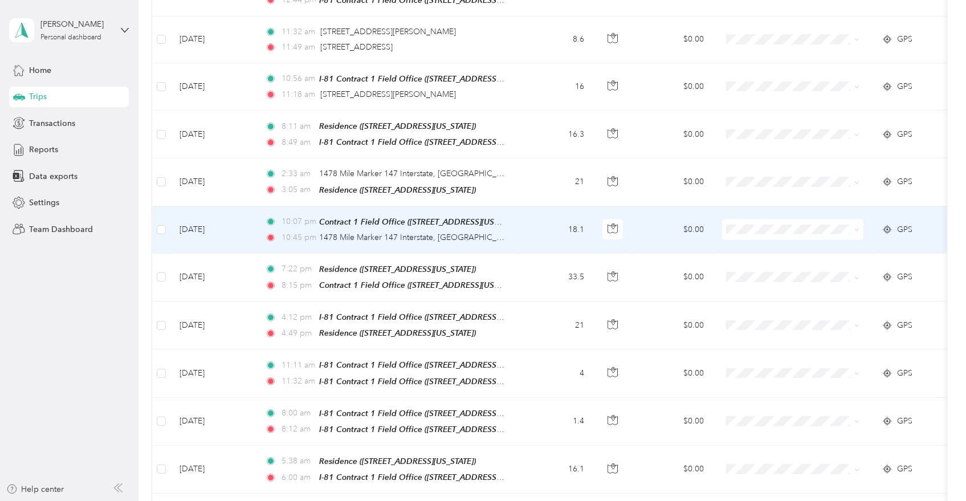
click at [555, 206] on td "18.1" at bounding box center [555, 229] width 75 height 47
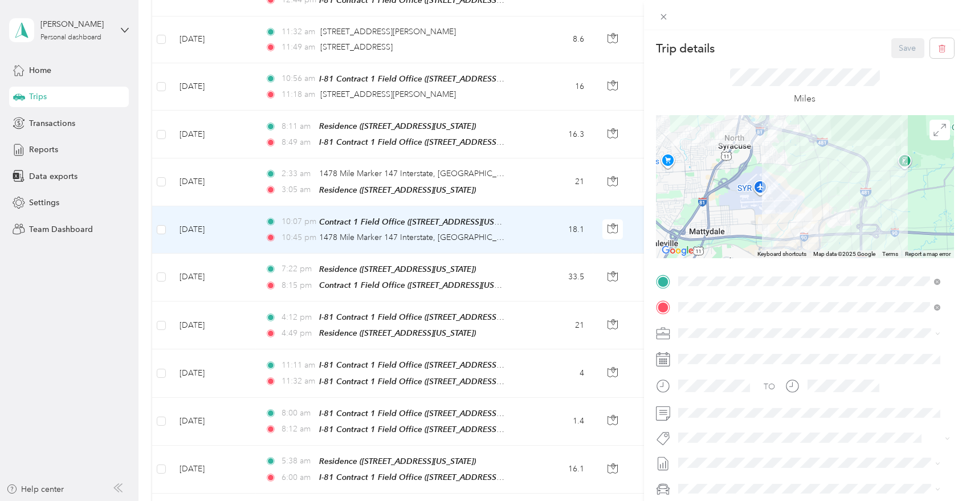
drag, startPoint x: 771, startPoint y: 162, endPoint x: 774, endPoint y: 202, distance: 40.6
click at [774, 221] on div at bounding box center [805, 187] width 298 height 143
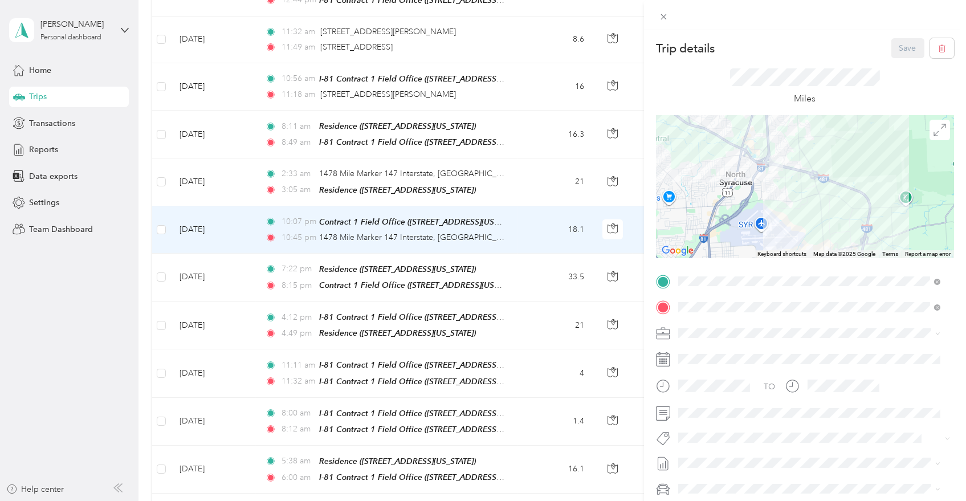
drag, startPoint x: 766, startPoint y: 201, endPoint x: 768, endPoint y: 247, distance: 46.2
click at [768, 247] on div at bounding box center [805, 187] width 298 height 143
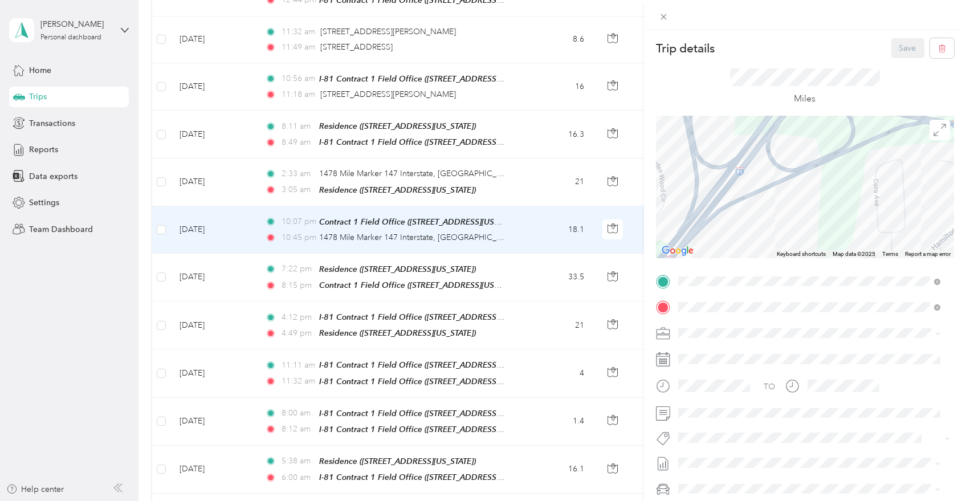
drag, startPoint x: 786, startPoint y: 200, endPoint x: 780, endPoint y: 232, distance: 33.1
click at [780, 232] on div at bounding box center [805, 187] width 298 height 143
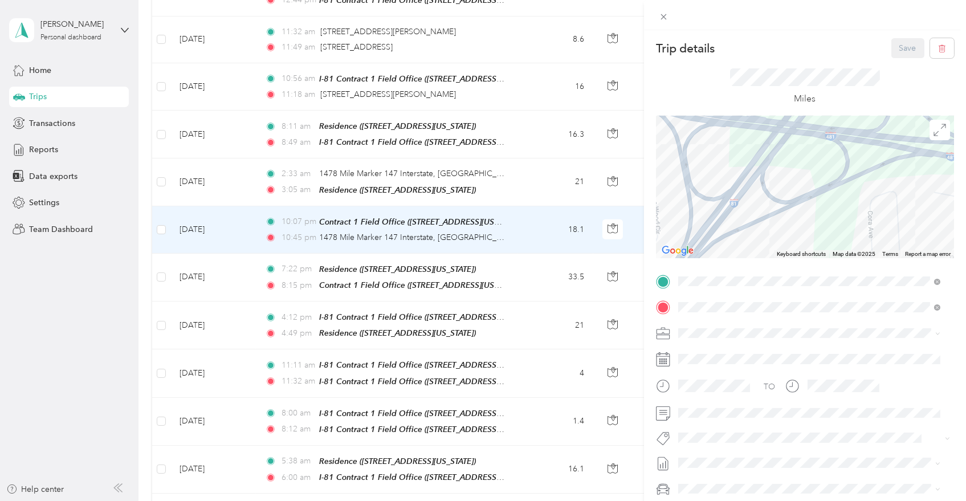
drag, startPoint x: 806, startPoint y: 200, endPoint x: 800, endPoint y: 233, distance: 33.6
click at [800, 233] on div at bounding box center [805, 187] width 298 height 143
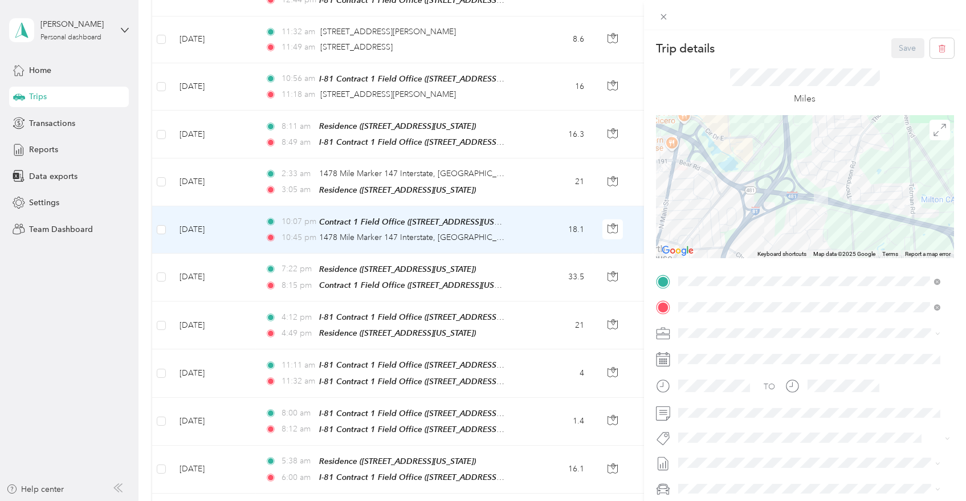
drag, startPoint x: 890, startPoint y: 237, endPoint x: 790, endPoint y: 200, distance: 106.4
click at [790, 200] on div at bounding box center [805, 187] width 298 height 143
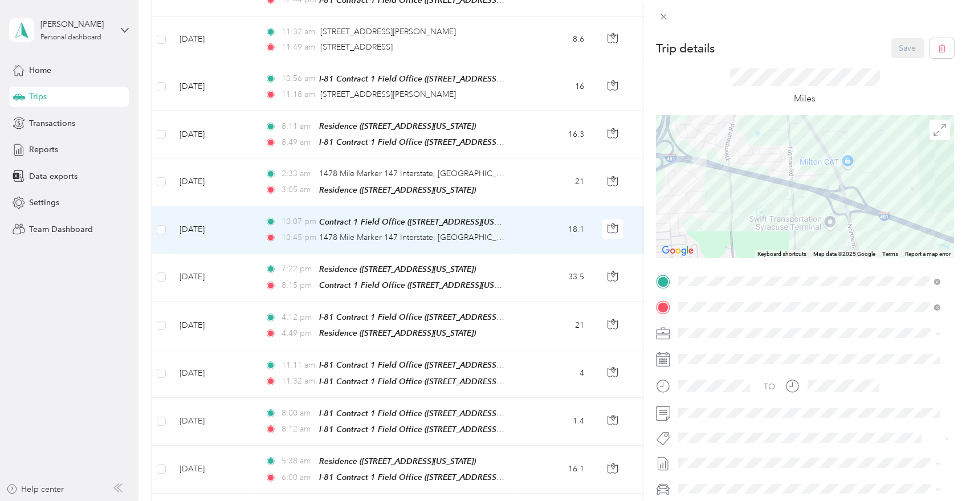
drag, startPoint x: 831, startPoint y: 217, endPoint x: 774, endPoint y: 204, distance: 57.8
click at [774, 204] on div at bounding box center [805, 187] width 298 height 143
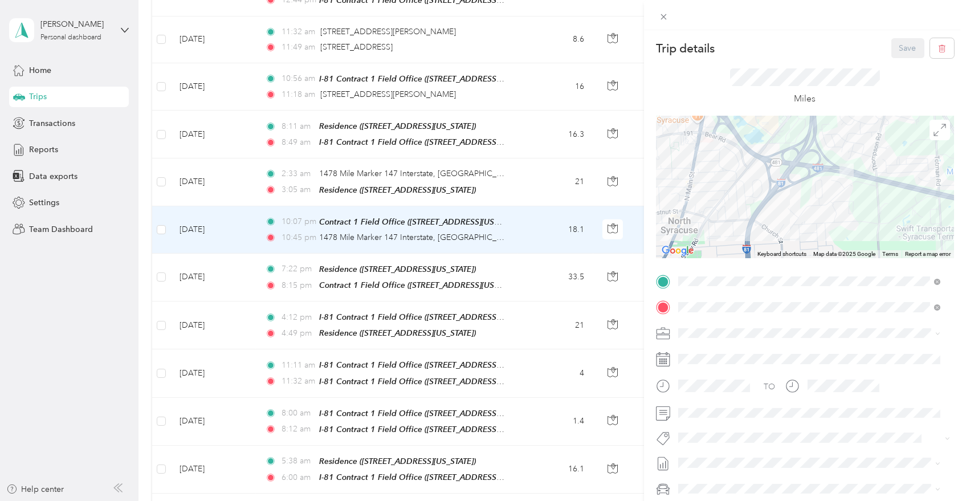
drag, startPoint x: 707, startPoint y: 190, endPoint x: 873, endPoint y: 201, distance: 165.6
click at [873, 201] on div at bounding box center [805, 187] width 298 height 143
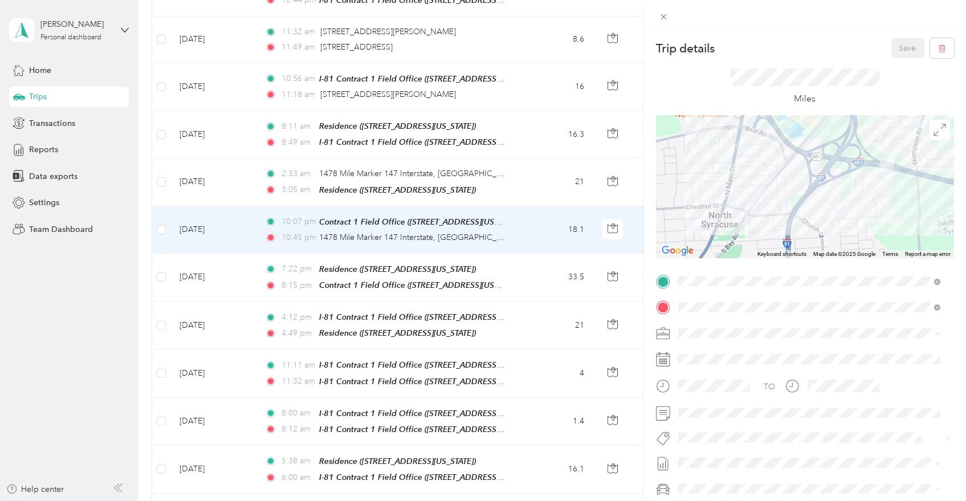
drag, startPoint x: 865, startPoint y: 218, endPoint x: 812, endPoint y: 211, distance: 53.5
click at [812, 211] on div at bounding box center [805, 187] width 298 height 143
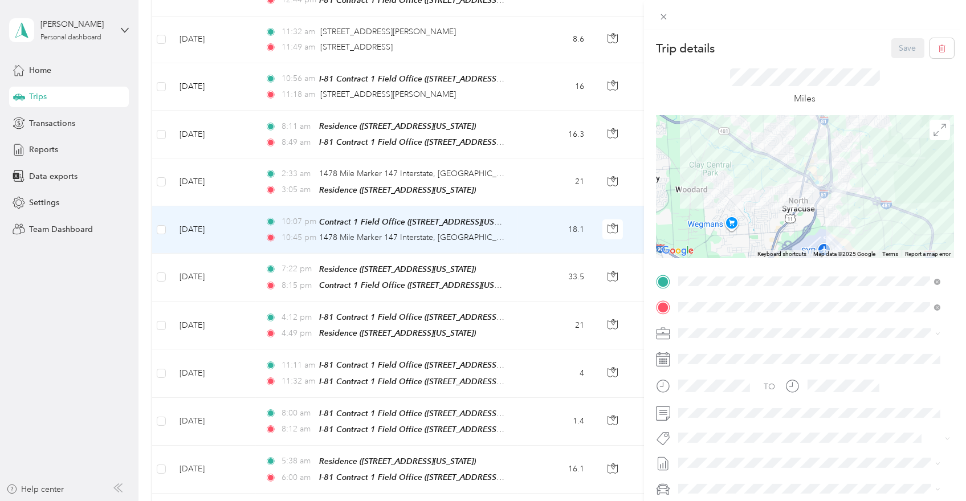
click at [520, 153] on div "Trip details Save This trip cannot be edited because it is either under review,…" at bounding box center [483, 250] width 966 height 501
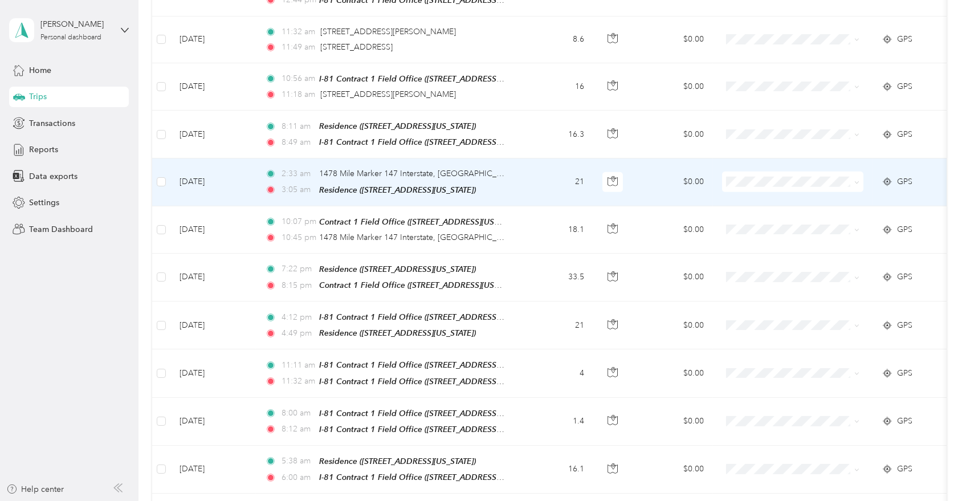
click at [528, 158] on td "21" at bounding box center [555, 181] width 75 height 47
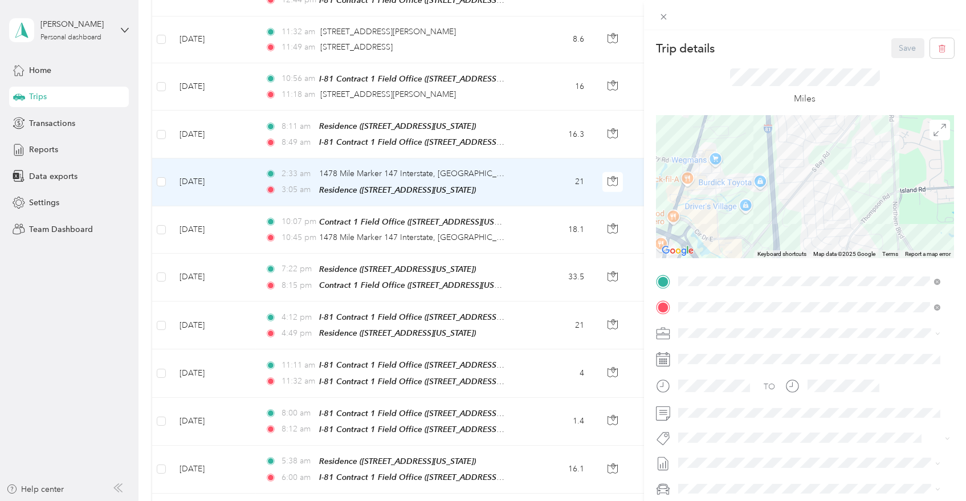
drag, startPoint x: 758, startPoint y: 186, endPoint x: 776, endPoint y: 225, distance: 42.8
click at [776, 225] on div at bounding box center [805, 187] width 298 height 143
drag, startPoint x: 784, startPoint y: 180, endPoint x: 786, endPoint y: 227, distance: 46.8
click at [786, 227] on div at bounding box center [805, 187] width 298 height 143
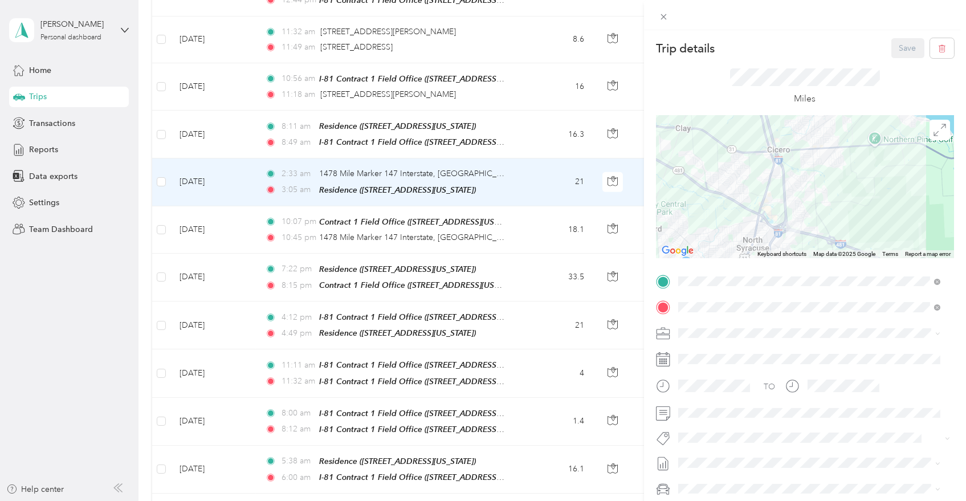
click at [524, 195] on div "Trip details Save This trip cannot be edited because it is either under review,…" at bounding box center [483, 250] width 966 height 501
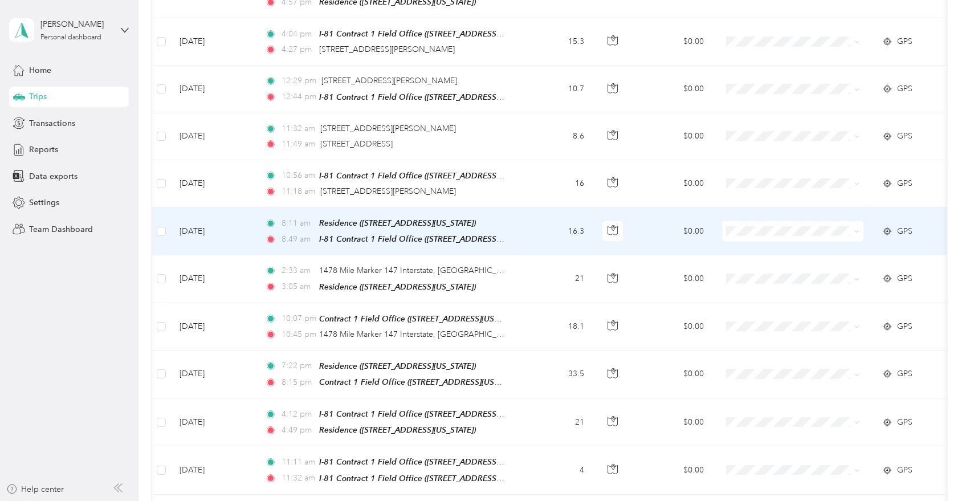
scroll to position [1859, 0]
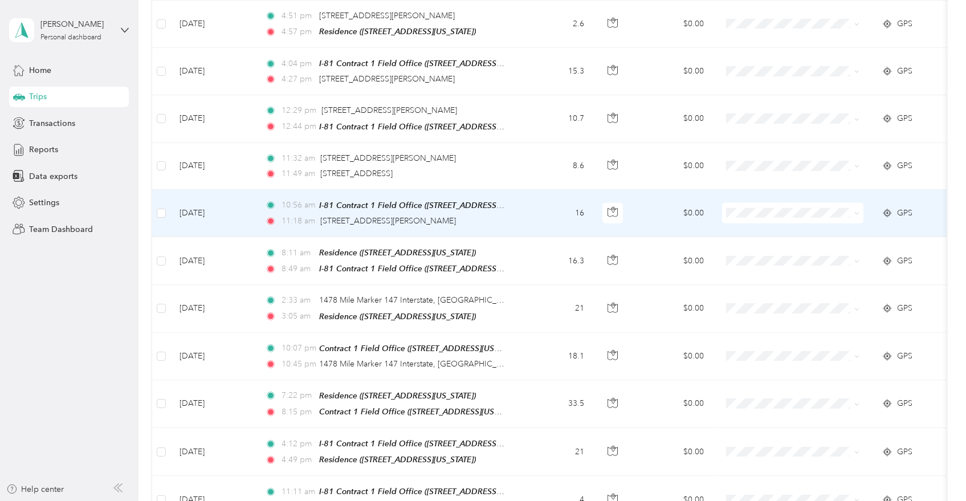
click at [518, 190] on td "16" at bounding box center [555, 213] width 75 height 47
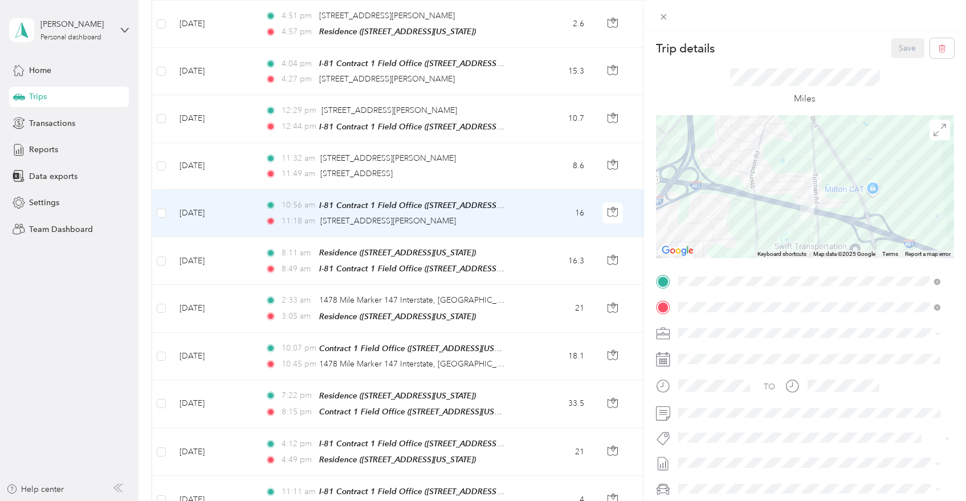
drag, startPoint x: 796, startPoint y: 184, endPoint x: 842, endPoint y: 238, distance: 70.8
click at [842, 238] on div at bounding box center [805, 187] width 298 height 143
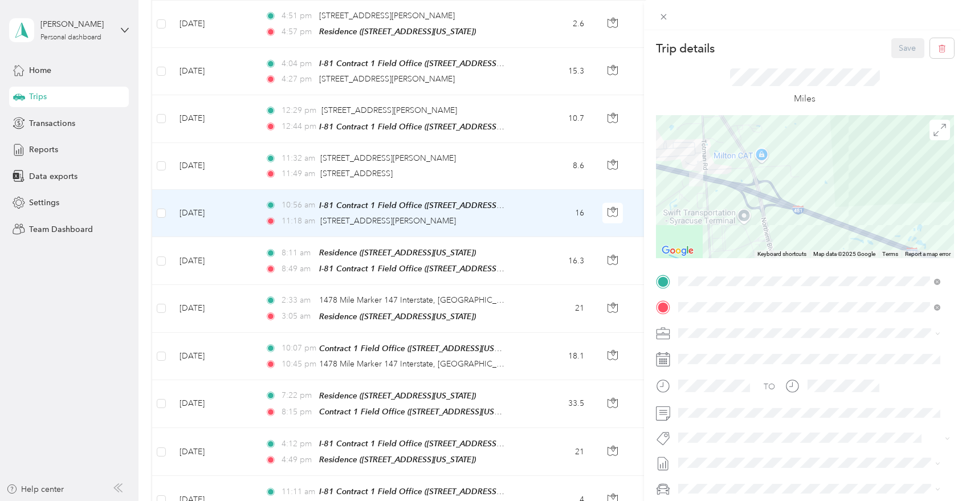
drag, startPoint x: 872, startPoint y: 222, endPoint x: 759, endPoint y: 187, distance: 118.8
click at [759, 187] on div at bounding box center [805, 187] width 298 height 143
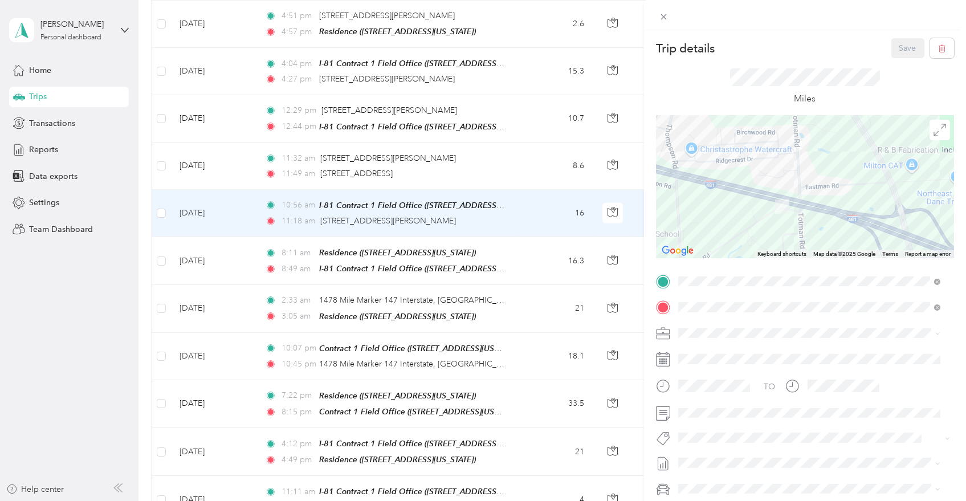
drag, startPoint x: 714, startPoint y: 161, endPoint x: 861, endPoint y: 211, distance: 155.0
click at [861, 211] on div at bounding box center [805, 187] width 298 height 143
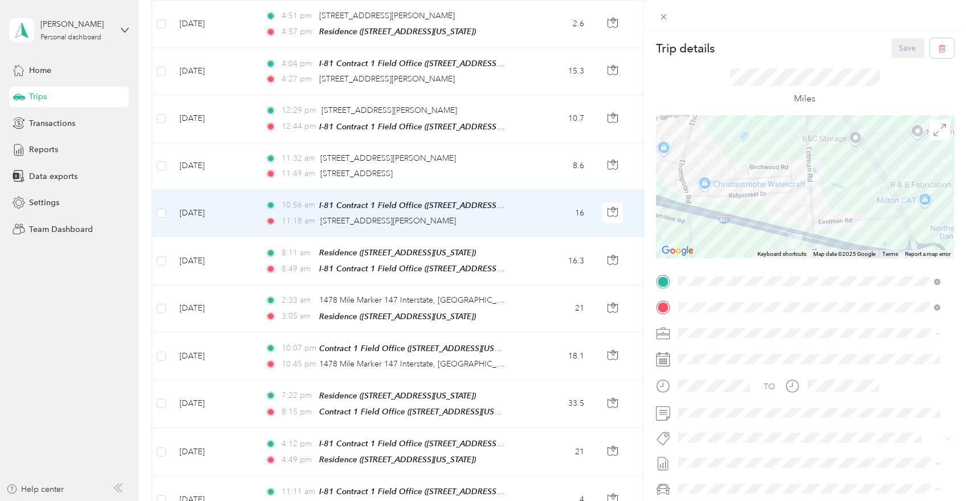
drag, startPoint x: 848, startPoint y: 174, endPoint x: 860, endPoint y: 213, distance: 39.9
click at [860, 213] on div at bounding box center [805, 187] width 298 height 143
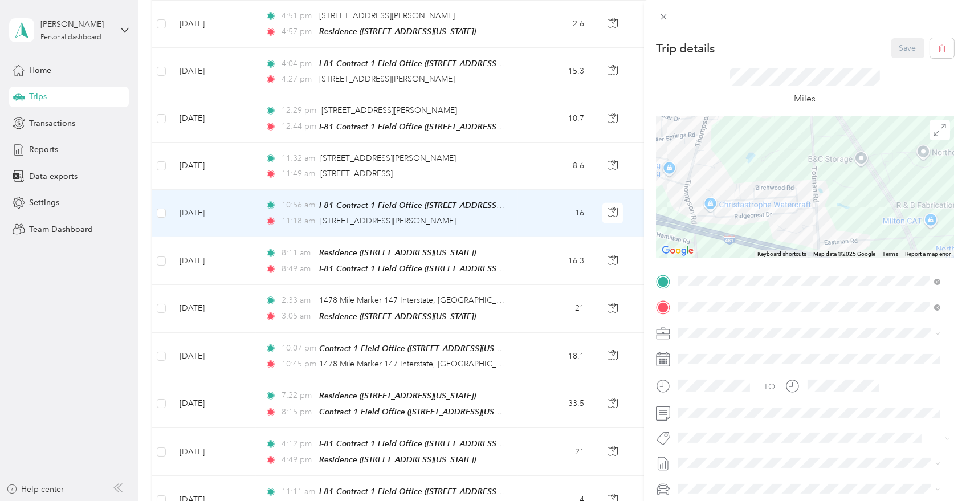
drag, startPoint x: 840, startPoint y: 162, endPoint x: 855, endPoint y: 210, distance: 50.1
click at [856, 214] on div at bounding box center [805, 187] width 298 height 143
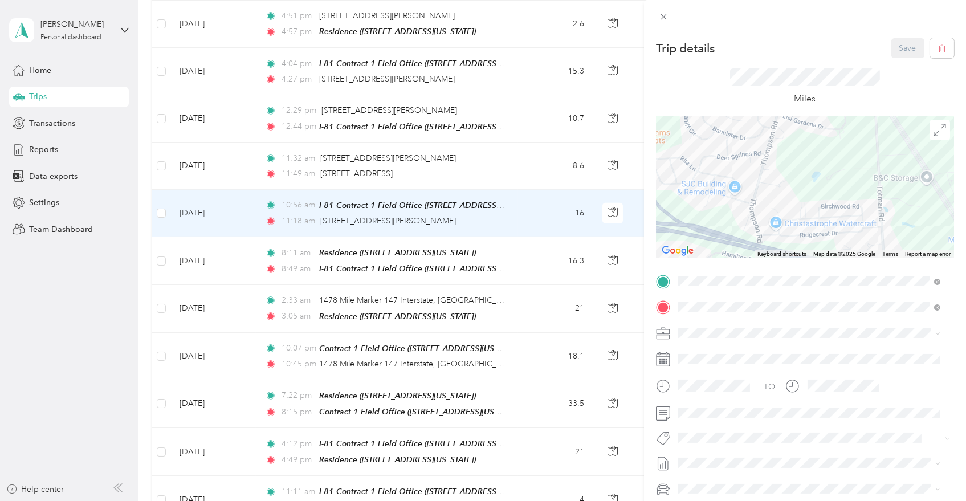
drag, startPoint x: 839, startPoint y: 185, endPoint x: 882, endPoint y: 135, distance: 66.3
click at [882, 135] on div at bounding box center [805, 187] width 298 height 143
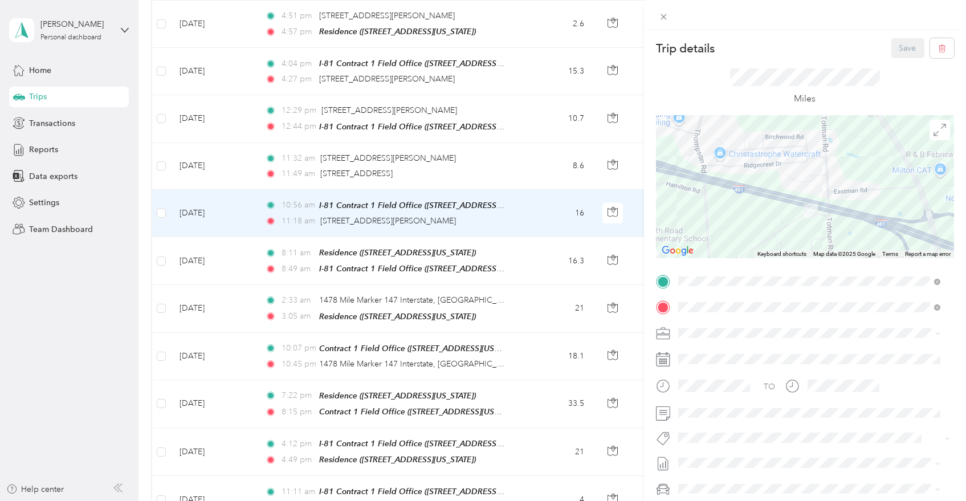
drag, startPoint x: 889, startPoint y: 217, endPoint x: 829, endPoint y: 146, distance: 93.4
click at [830, 144] on div at bounding box center [805, 187] width 298 height 143
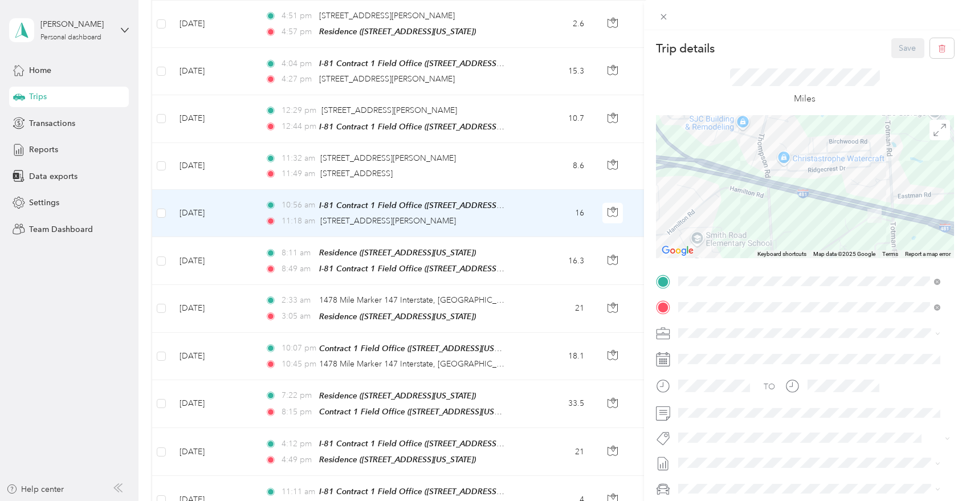
drag, startPoint x: 787, startPoint y: 177, endPoint x: 865, endPoint y: 182, distance: 78.3
click at [865, 182] on div at bounding box center [805, 187] width 298 height 143
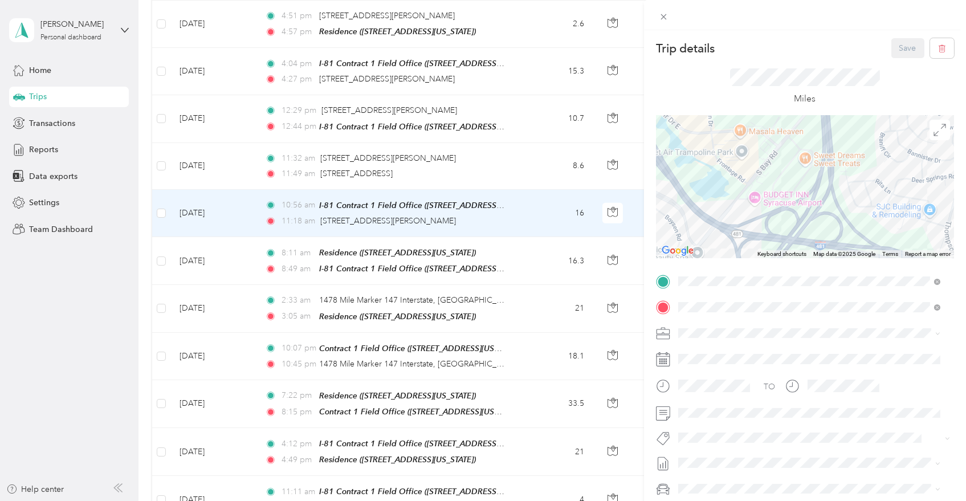
drag, startPoint x: 816, startPoint y: 168, endPoint x: 855, endPoint y: 227, distance: 71.6
click at [855, 227] on div at bounding box center [805, 187] width 298 height 143
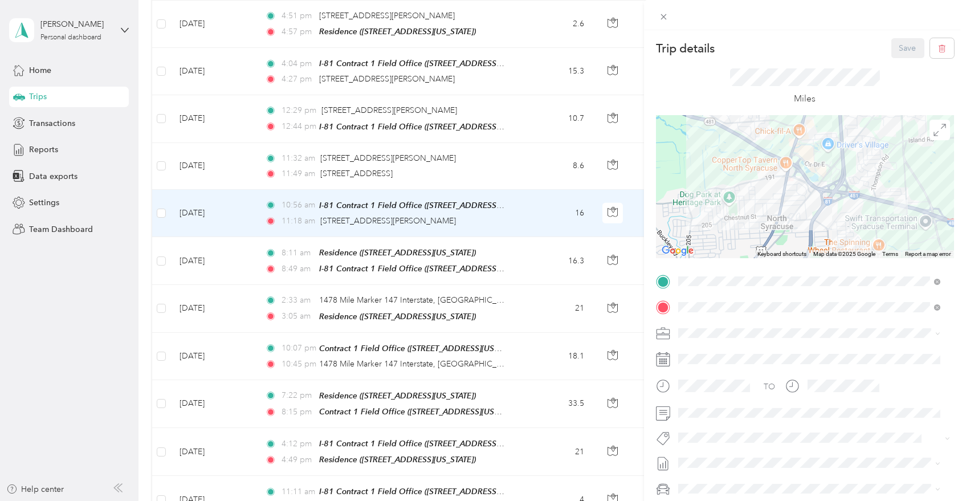
click at [532, 135] on div "Trip details Save This trip cannot be edited because it is either under review,…" at bounding box center [483, 250] width 966 height 501
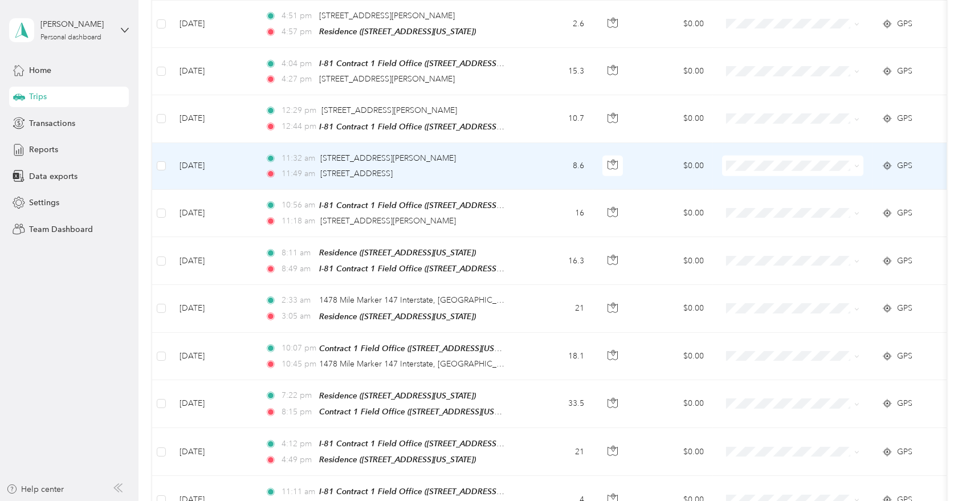
click at [532, 143] on td "8.6" at bounding box center [555, 166] width 75 height 47
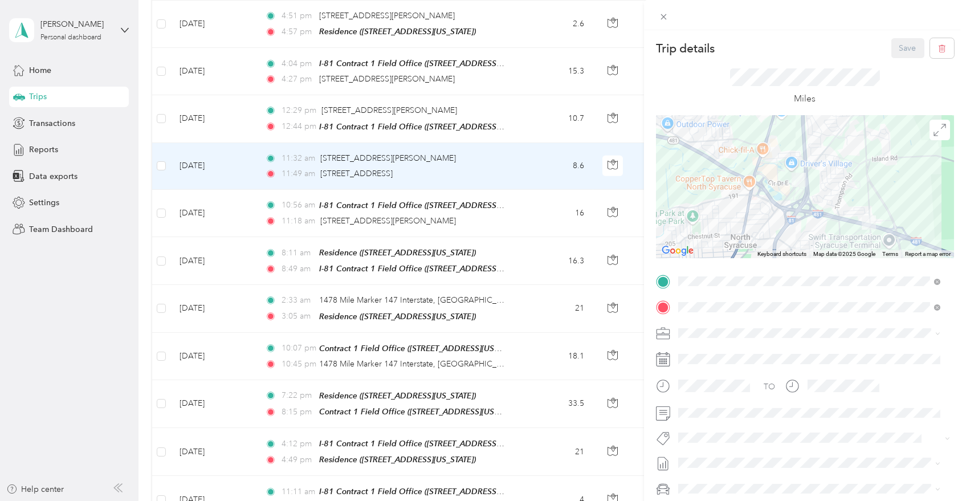
click at [458, 143] on div "Trip details Save This trip cannot be edited because it is either under review,…" at bounding box center [483, 250] width 966 height 501
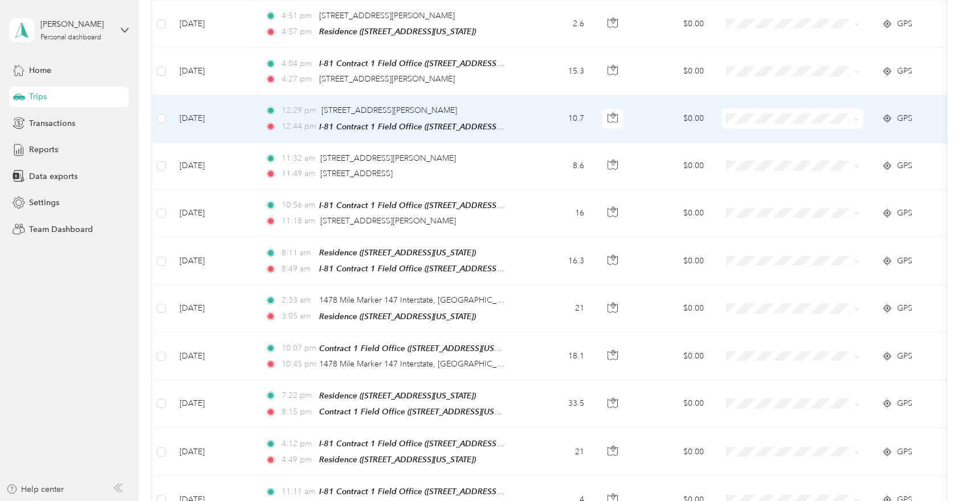
click at [516, 99] on td "12:29 pm 5819–5827 S Bay Rd, Cicero, NY 12:44 pm I-81 Contract 1 Field Office (…" at bounding box center [387, 118] width 262 height 47
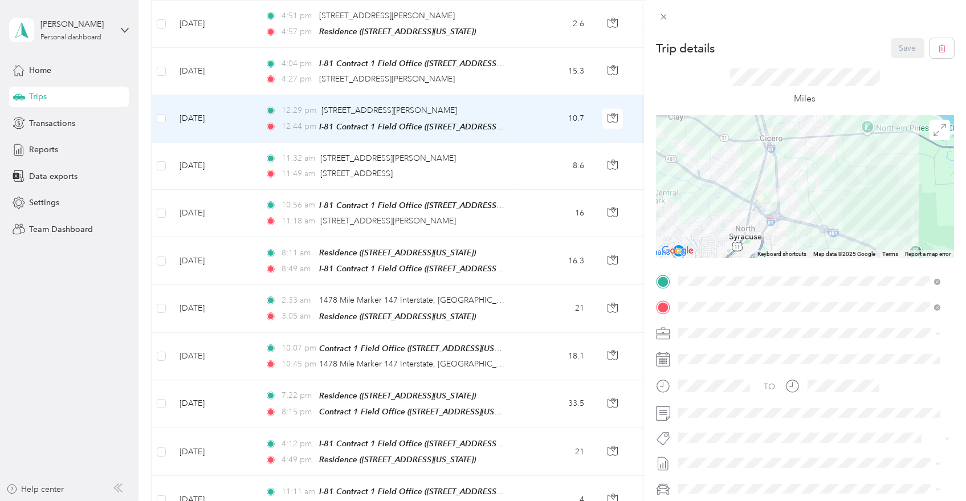
drag, startPoint x: 800, startPoint y: 153, endPoint x: 767, endPoint y: 218, distance: 72.7
click at [767, 218] on div at bounding box center [805, 187] width 298 height 143
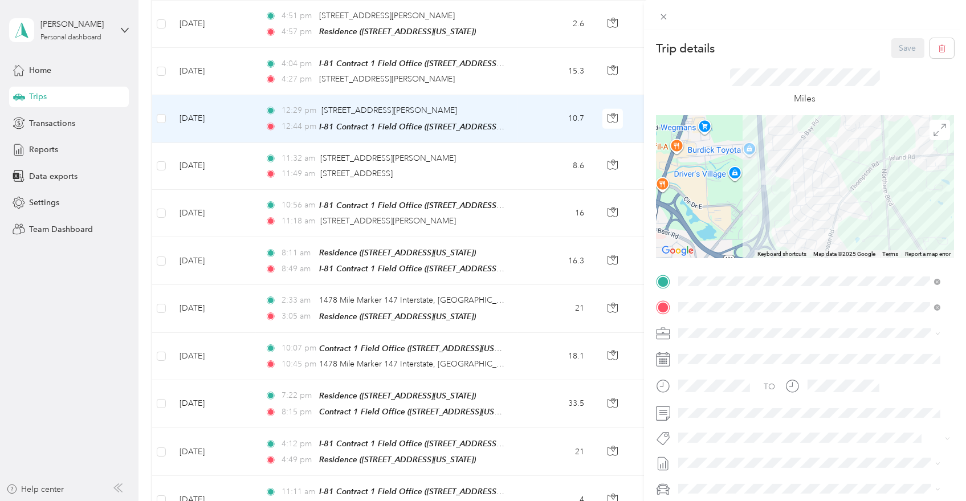
click at [483, 82] on div "Trip details Save This trip cannot be edited because it is either under review,…" at bounding box center [483, 250] width 966 height 501
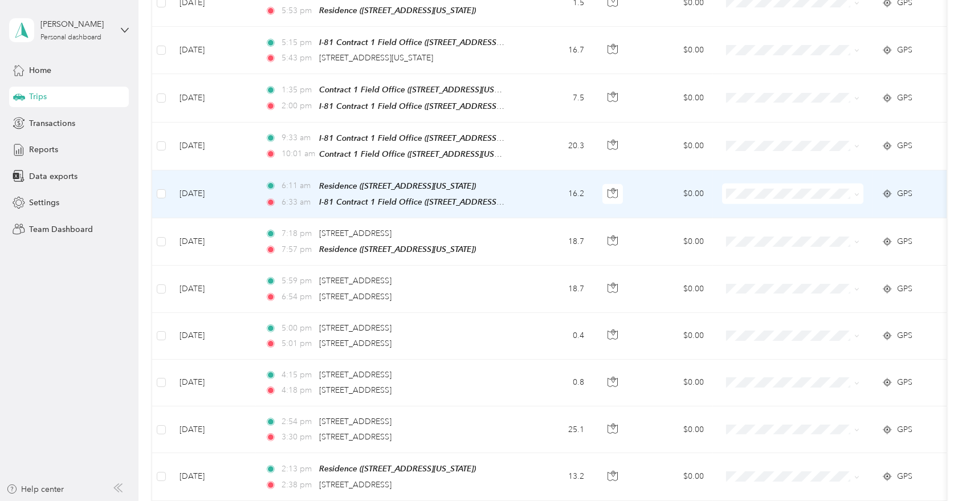
scroll to position [1099, 0]
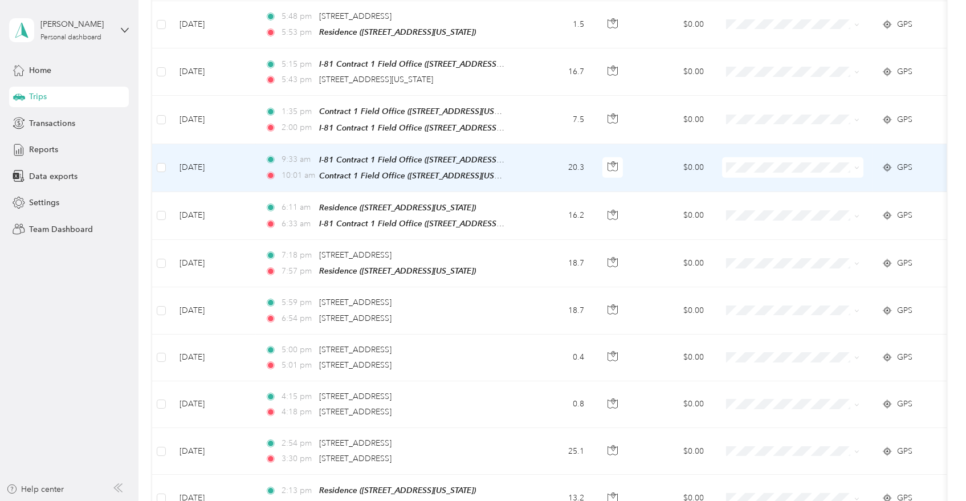
click at [560, 157] on td "20.3" at bounding box center [555, 168] width 75 height 48
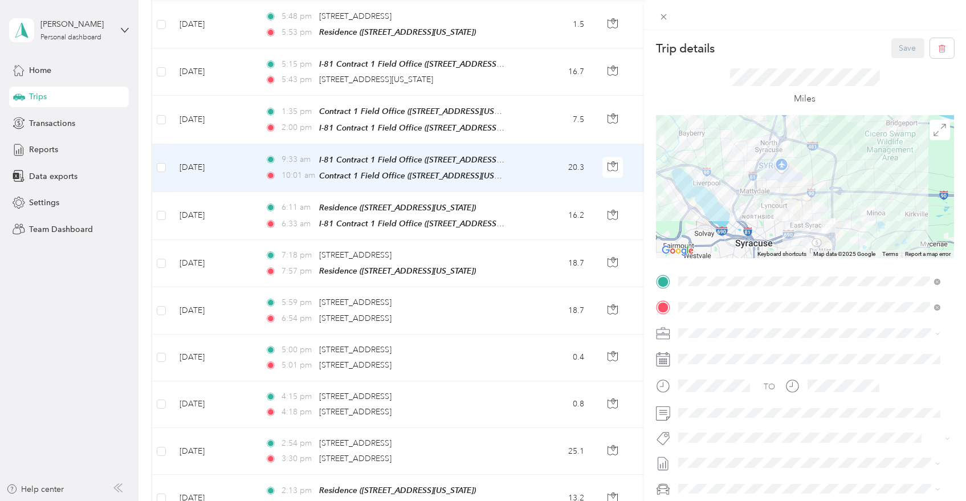
click at [530, 105] on div "Trip details Save This trip cannot be edited because it is either under review,…" at bounding box center [483, 250] width 966 height 501
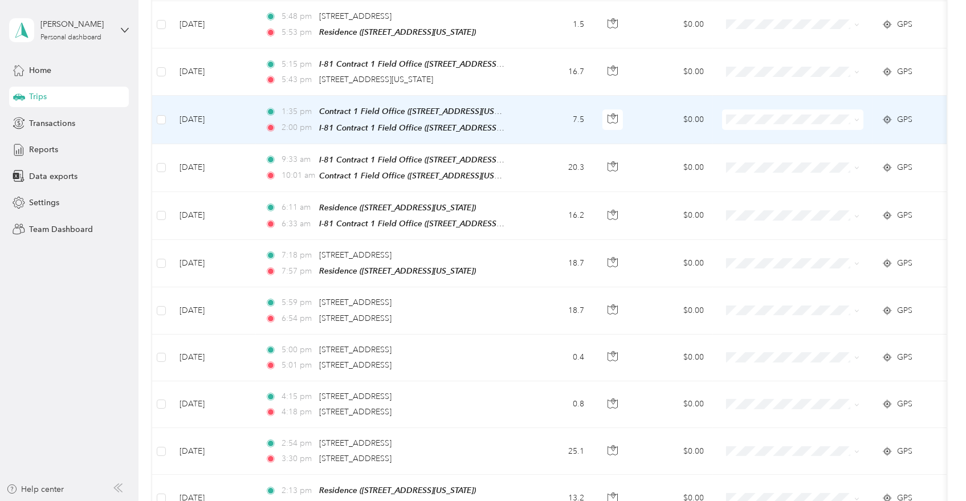
click at [530, 105] on td "7.5" at bounding box center [555, 120] width 75 height 48
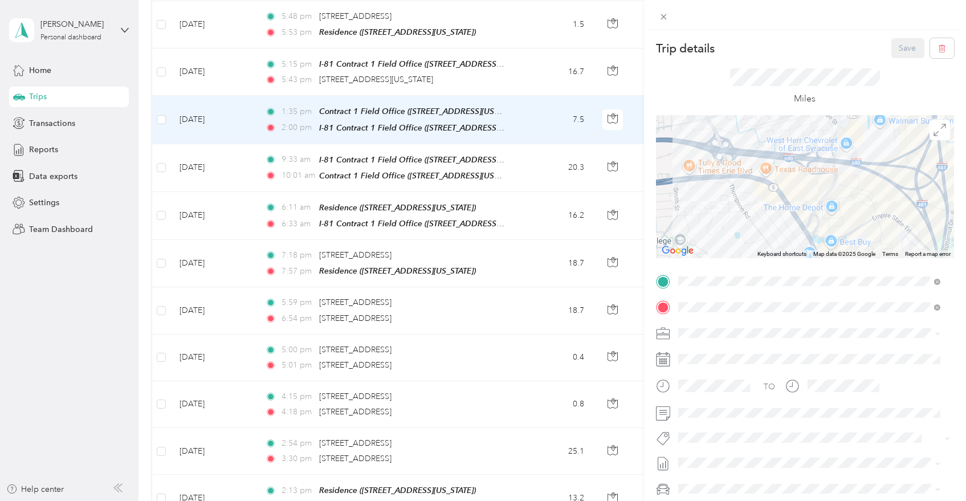
click at [520, 151] on div "Trip details Save This trip cannot be edited because it is either under review,…" at bounding box center [483, 250] width 966 height 501
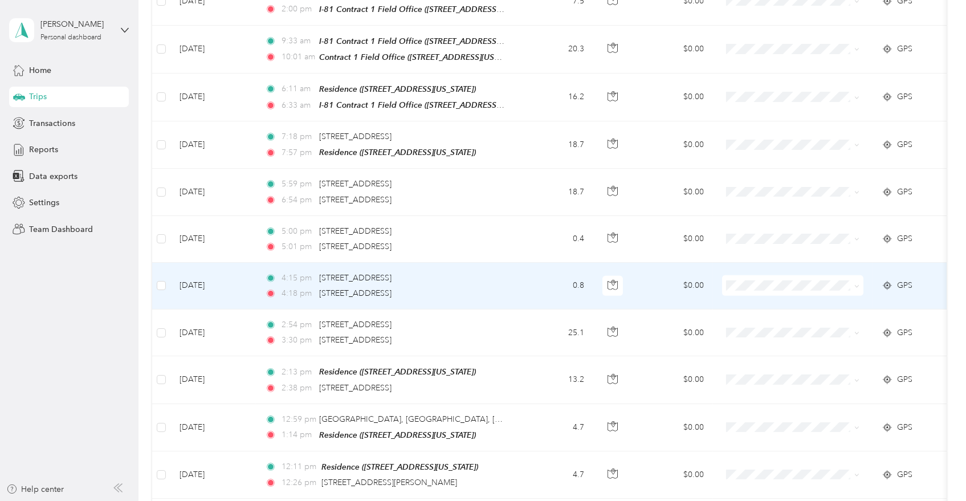
scroll to position [1226, 0]
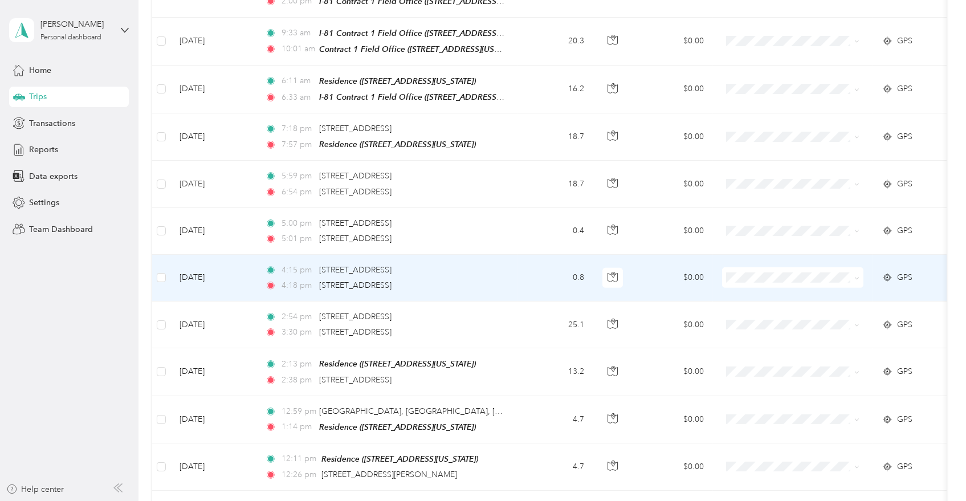
click at [504, 279] on div "4:18 pm 3827 State Route 31, Liverpool, NY" at bounding box center [384, 285] width 239 height 13
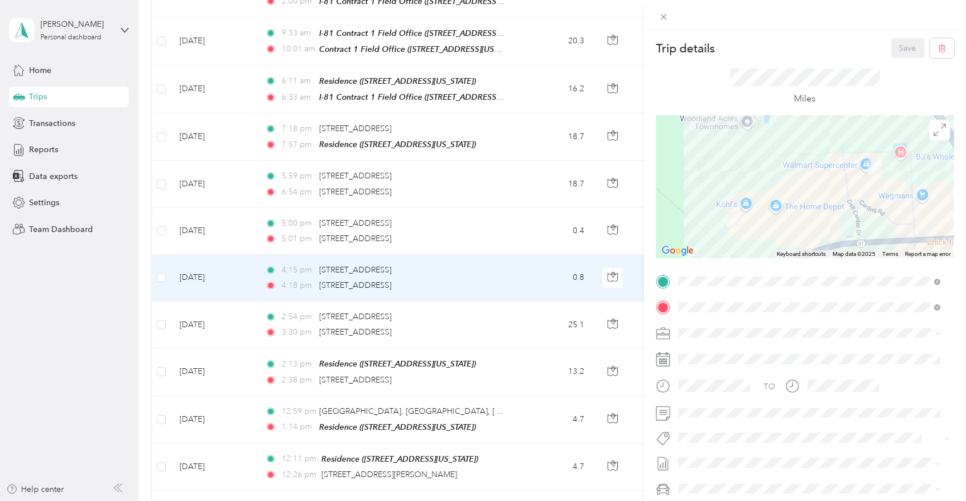
click at [513, 273] on div "Trip details Save This trip cannot be edited because it is either under review,…" at bounding box center [483, 250] width 966 height 501
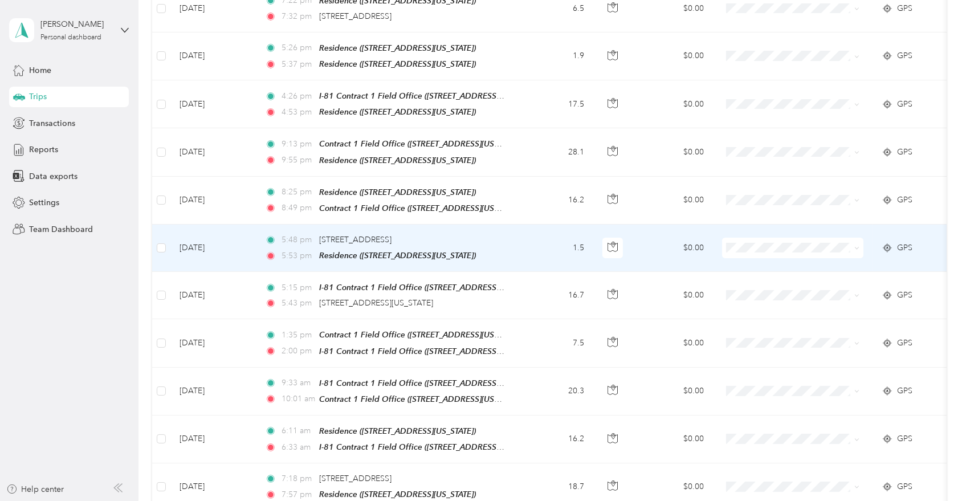
scroll to position [909, 0]
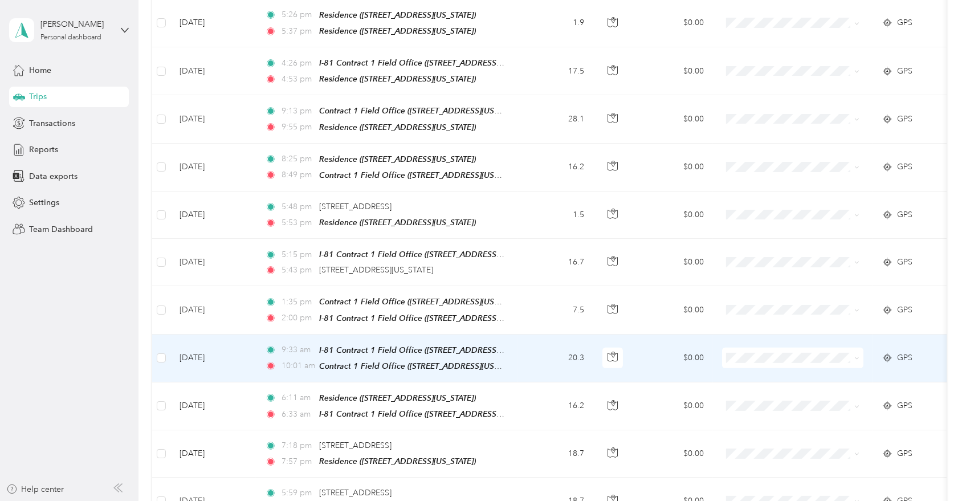
click at [540, 337] on td "20.3" at bounding box center [555, 359] width 75 height 48
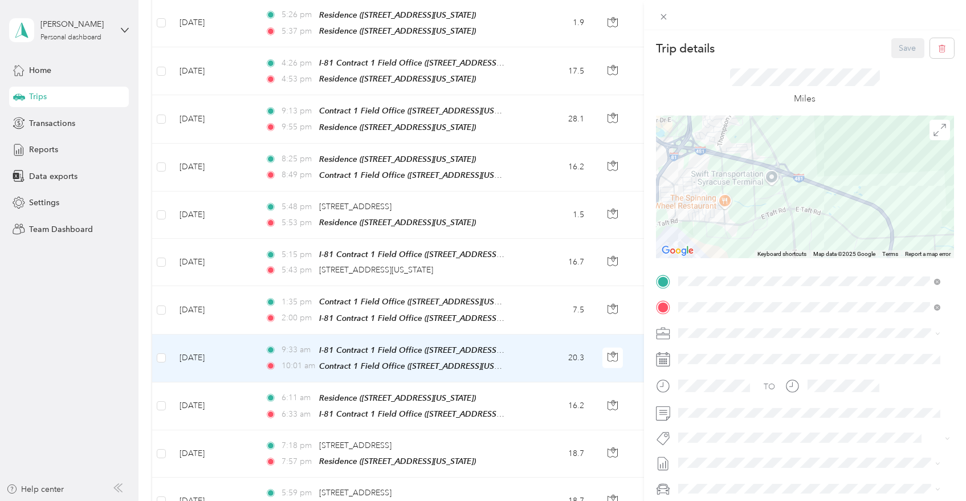
drag, startPoint x: 855, startPoint y: 158, endPoint x: 805, endPoint y: 234, distance: 90.6
click at [805, 234] on div at bounding box center [805, 187] width 298 height 143
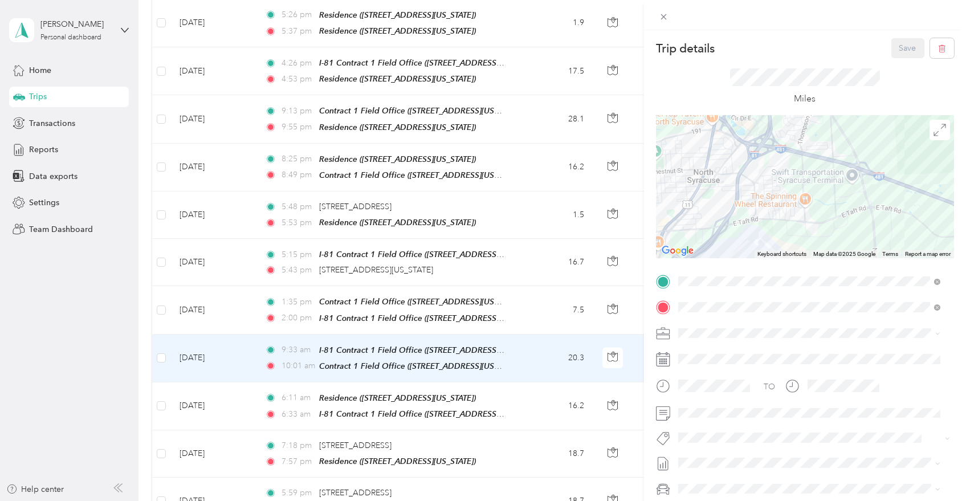
drag, startPoint x: 750, startPoint y: 206, endPoint x: 832, endPoint y: 204, distance: 82.1
click at [835, 204] on div at bounding box center [805, 187] width 298 height 143
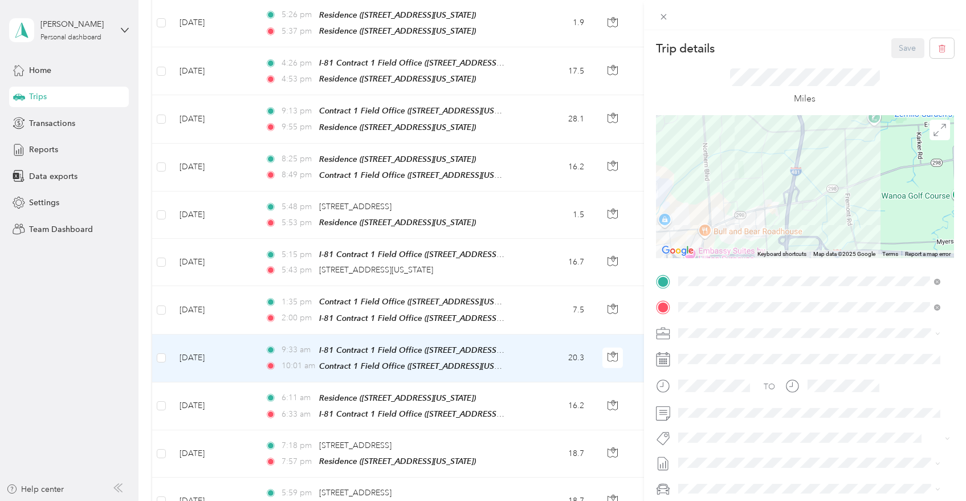
drag, startPoint x: 880, startPoint y: 215, endPoint x: 655, endPoint y: 100, distance: 252.7
click at [655, 100] on form "Trip details Save This trip cannot be edited because it is either under review,…" at bounding box center [805, 293] width 322 height 510
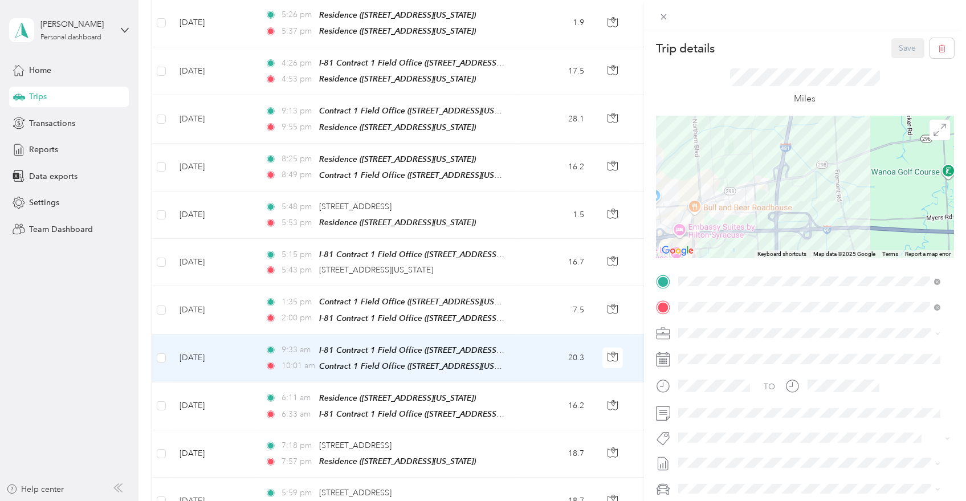
drag, startPoint x: 758, startPoint y: 208, endPoint x: 715, endPoint y: 172, distance: 56.6
click at [715, 172] on div at bounding box center [805, 187] width 298 height 143
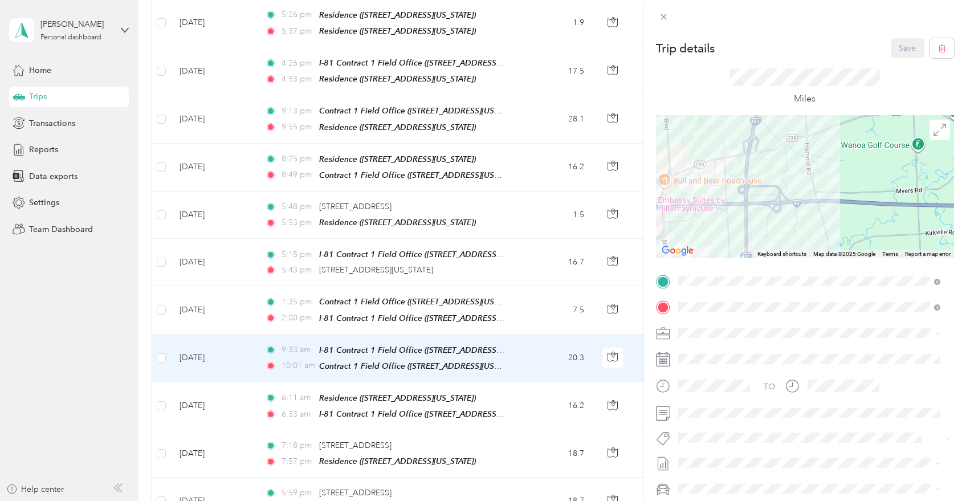
click at [529, 340] on div "Trip details Save This trip cannot be edited because it is either under review,…" at bounding box center [483, 250] width 966 height 501
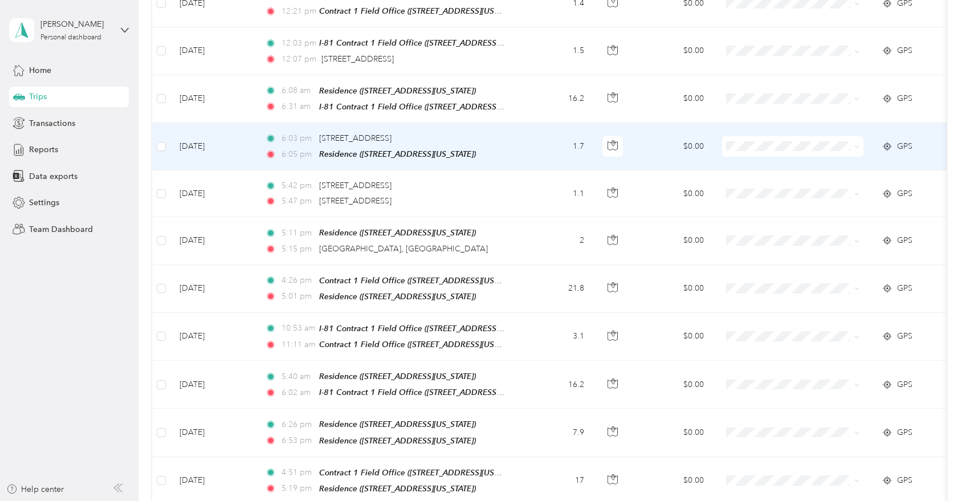
scroll to position [149, 0]
